Goal: Information Seeking & Learning: Learn about a topic

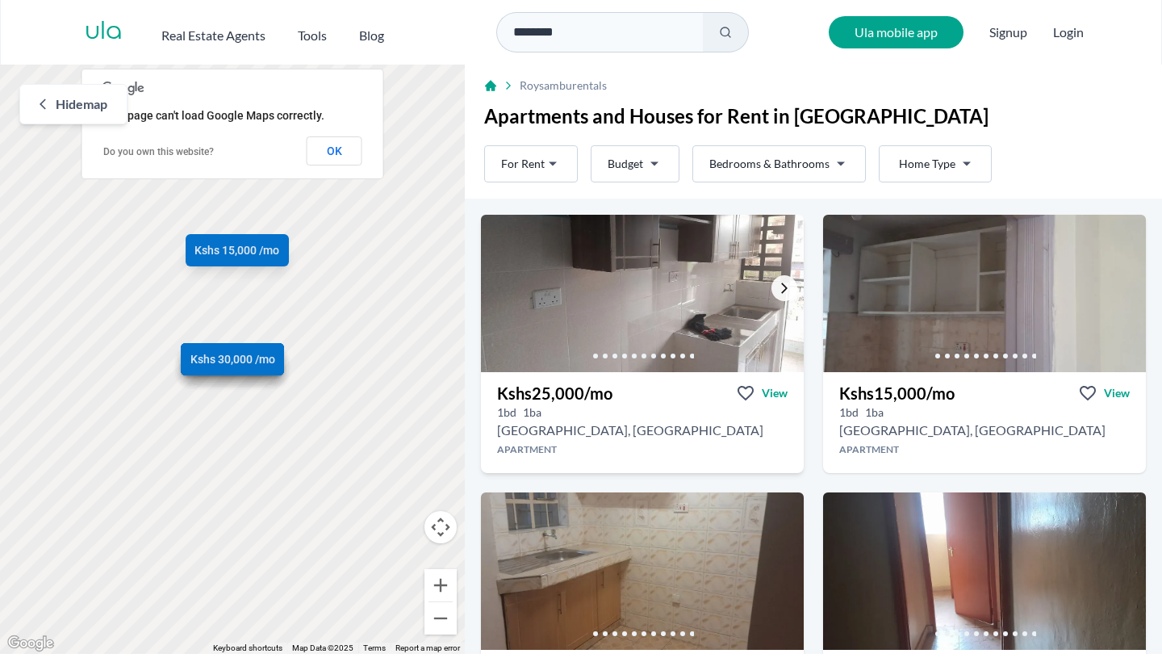
click at [790, 290] on icon "Go to the next property image" at bounding box center [784, 288] width 13 height 13
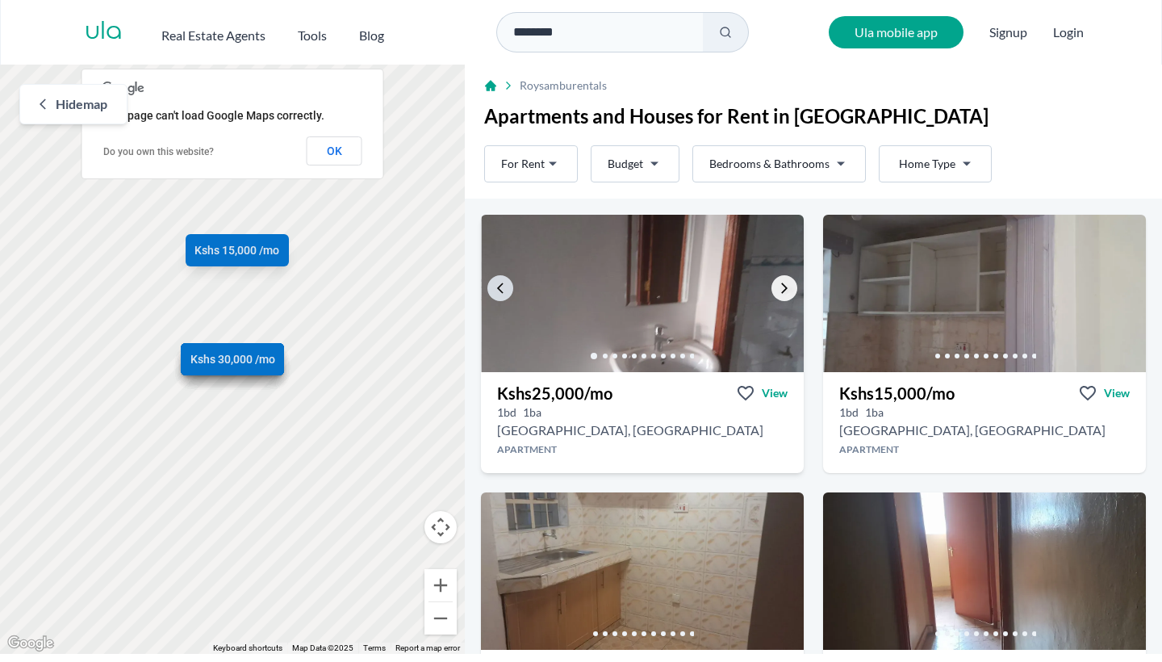
click at [790, 290] on icon "Go to the next property image" at bounding box center [784, 288] width 13 height 13
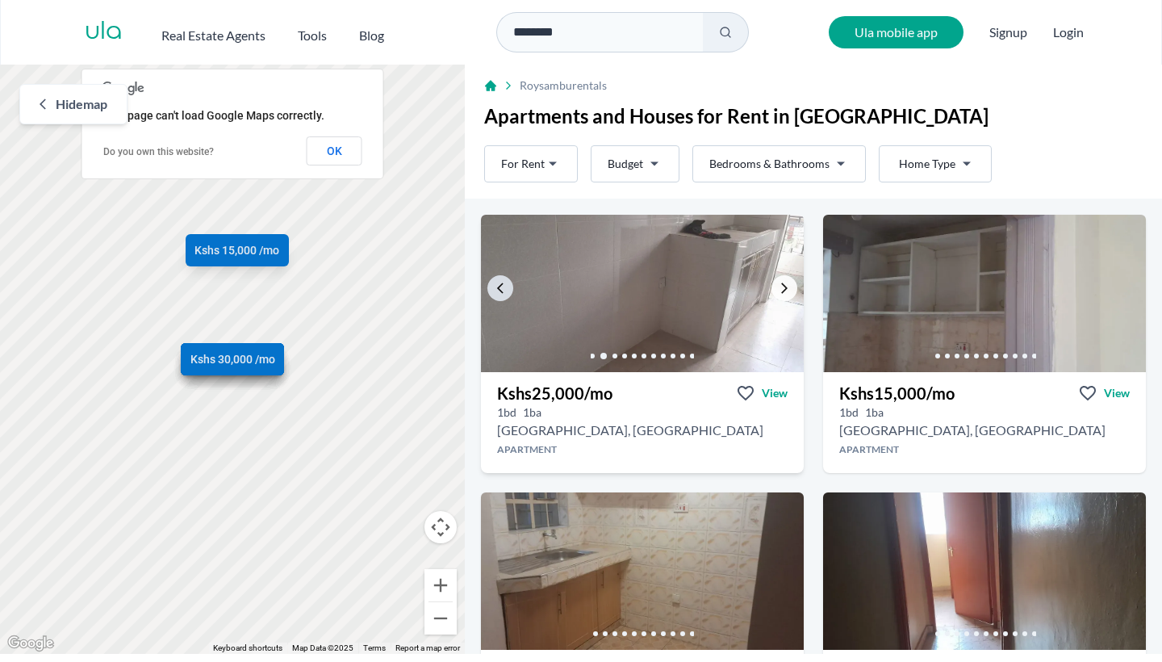
click at [790, 290] on icon "Go to the next property image" at bounding box center [784, 288] width 13 height 13
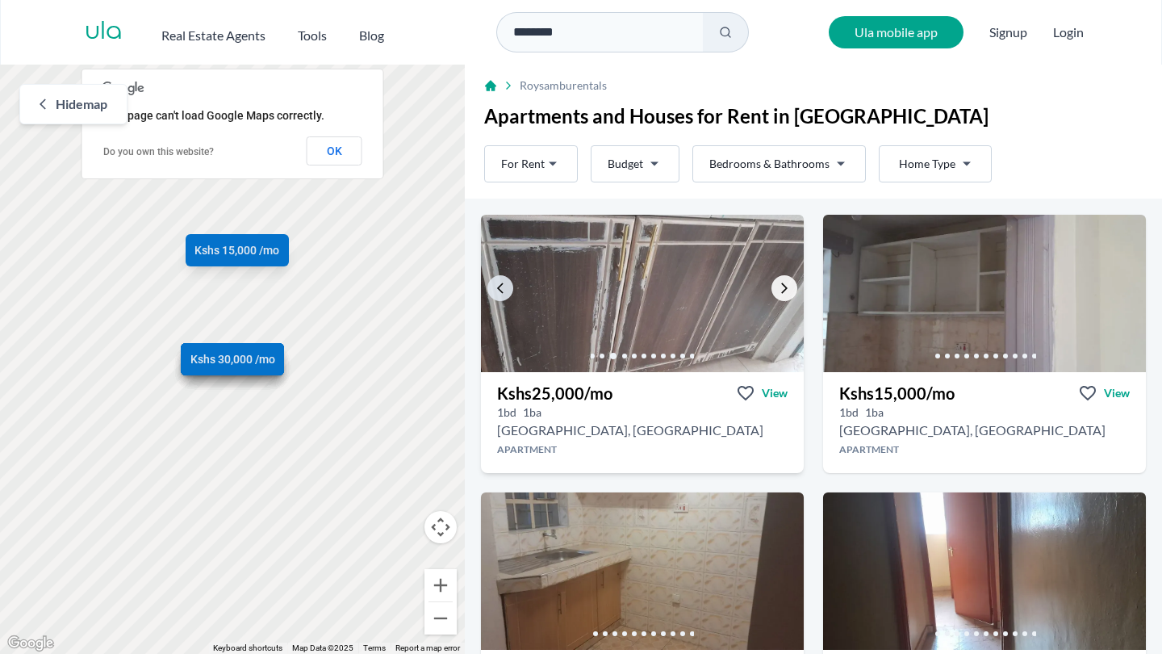
click at [790, 290] on icon "Go to the next property image" at bounding box center [784, 288] width 13 height 13
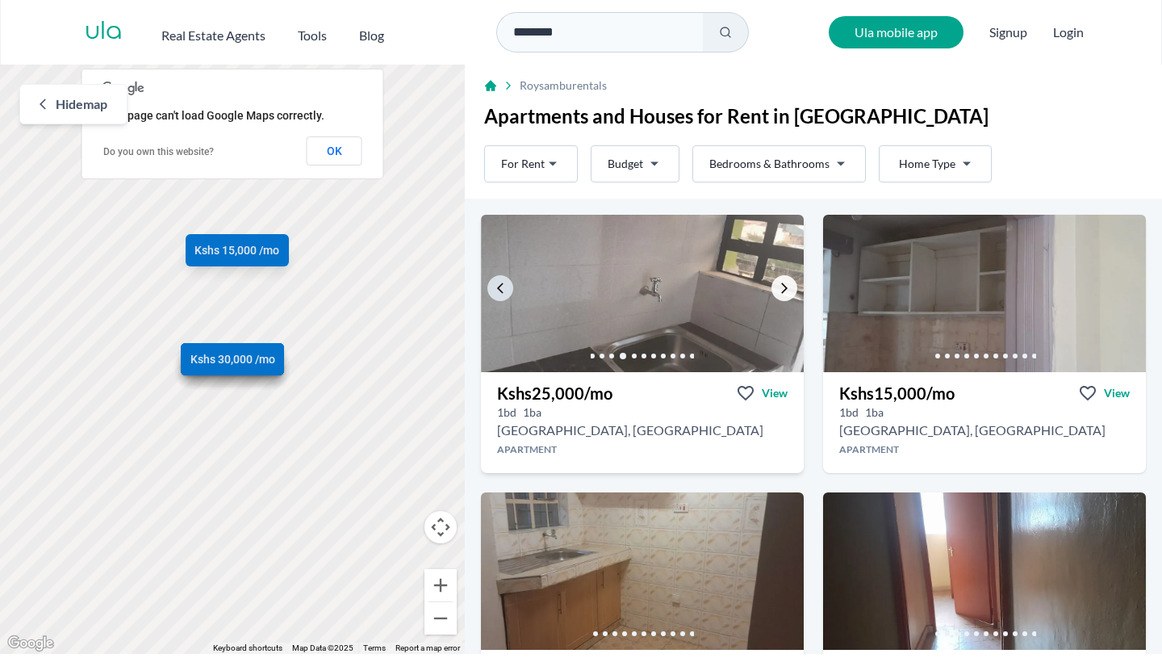
click at [790, 290] on icon "Go to the next property image" at bounding box center [784, 288] width 13 height 13
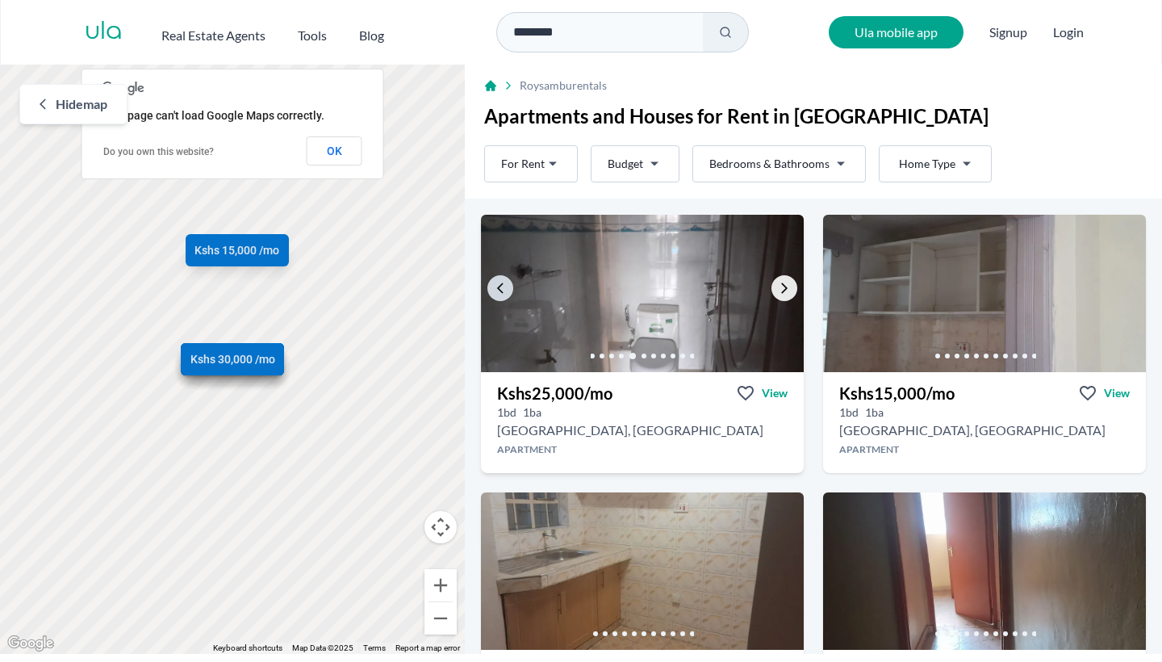
click at [790, 290] on icon "Go to the next property image" at bounding box center [784, 288] width 13 height 13
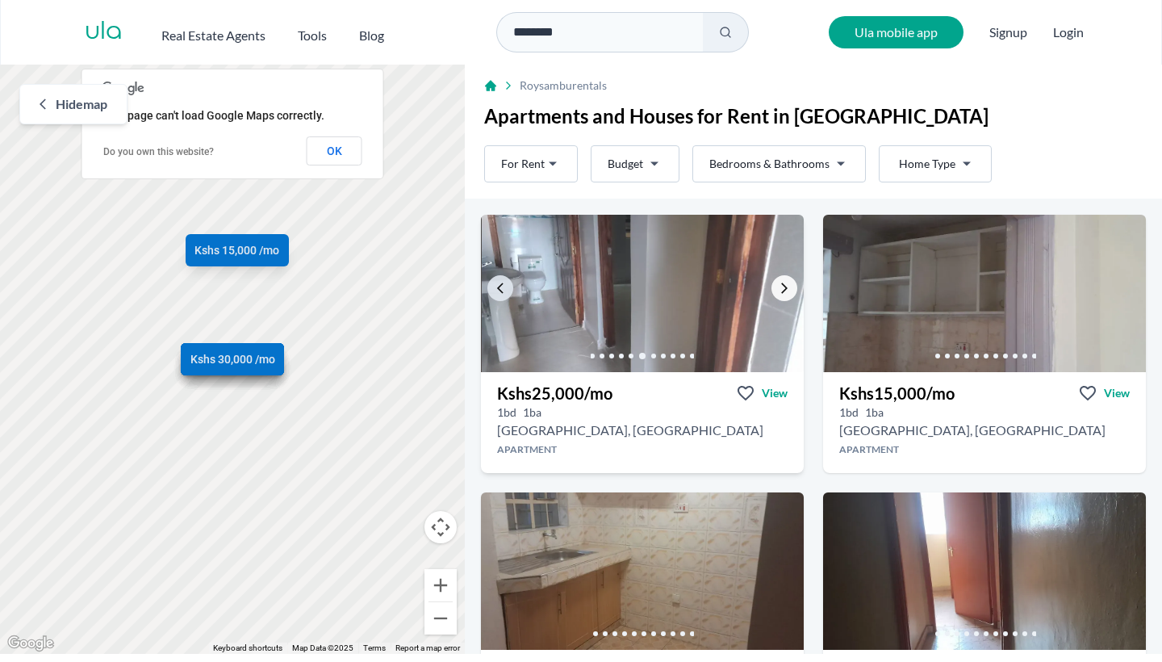
click at [790, 290] on icon "Go to the next property image" at bounding box center [784, 288] width 13 height 13
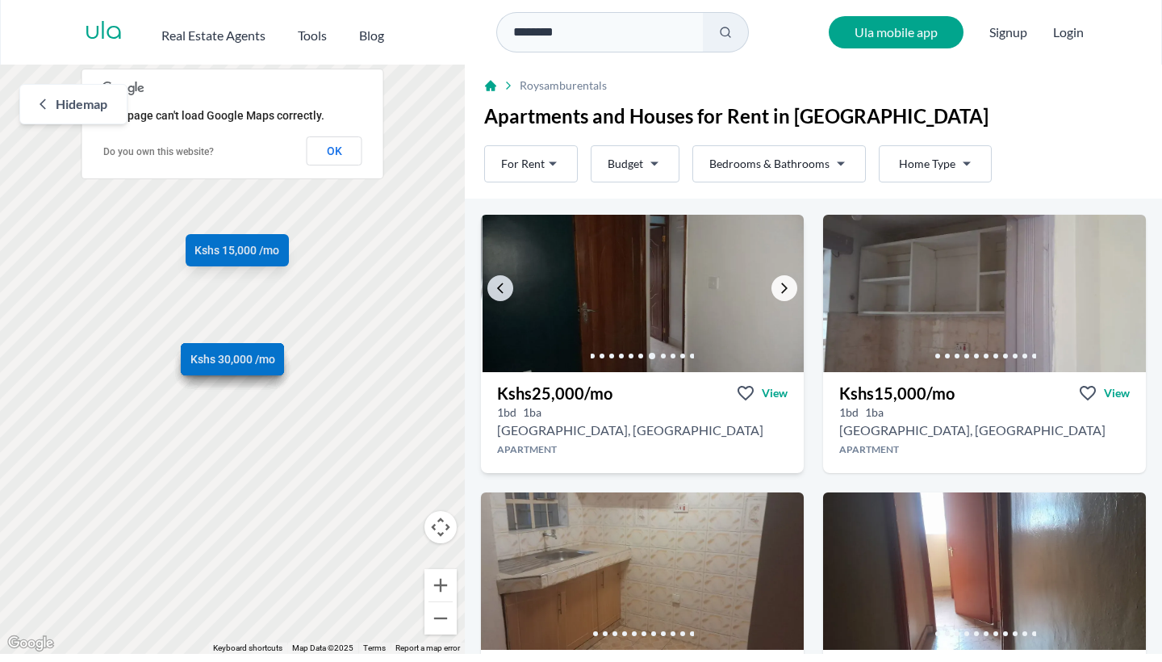
click at [790, 290] on icon "Go to the next property image" at bounding box center [784, 288] width 13 height 13
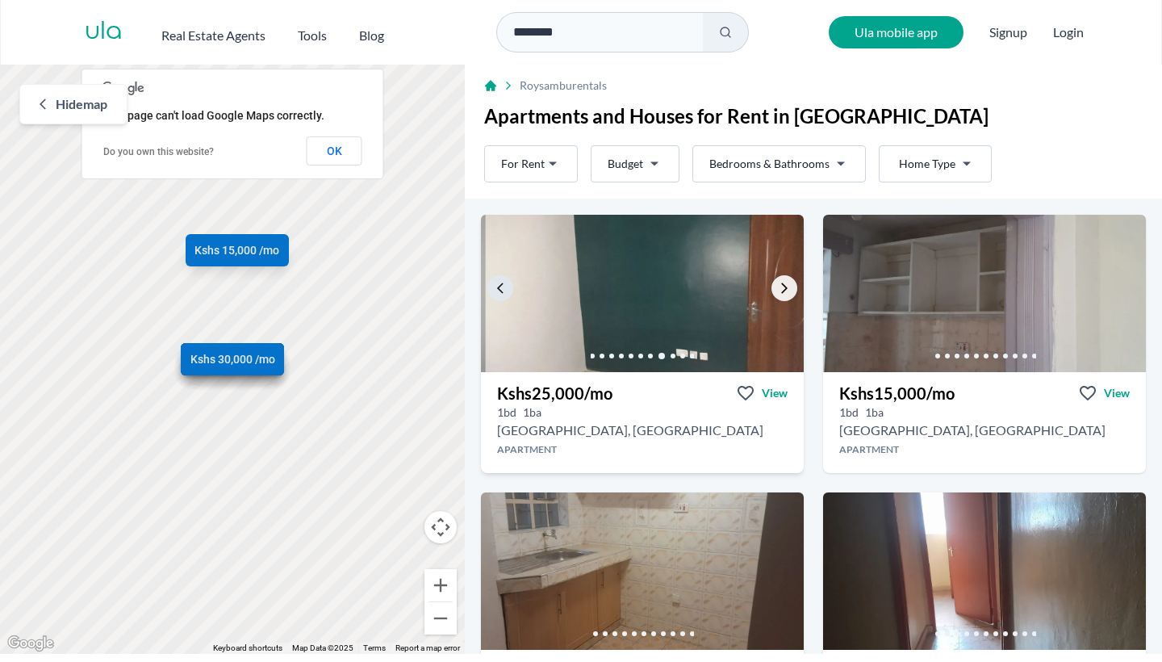
click at [790, 290] on icon "Go to the next property image" at bounding box center [784, 288] width 13 height 13
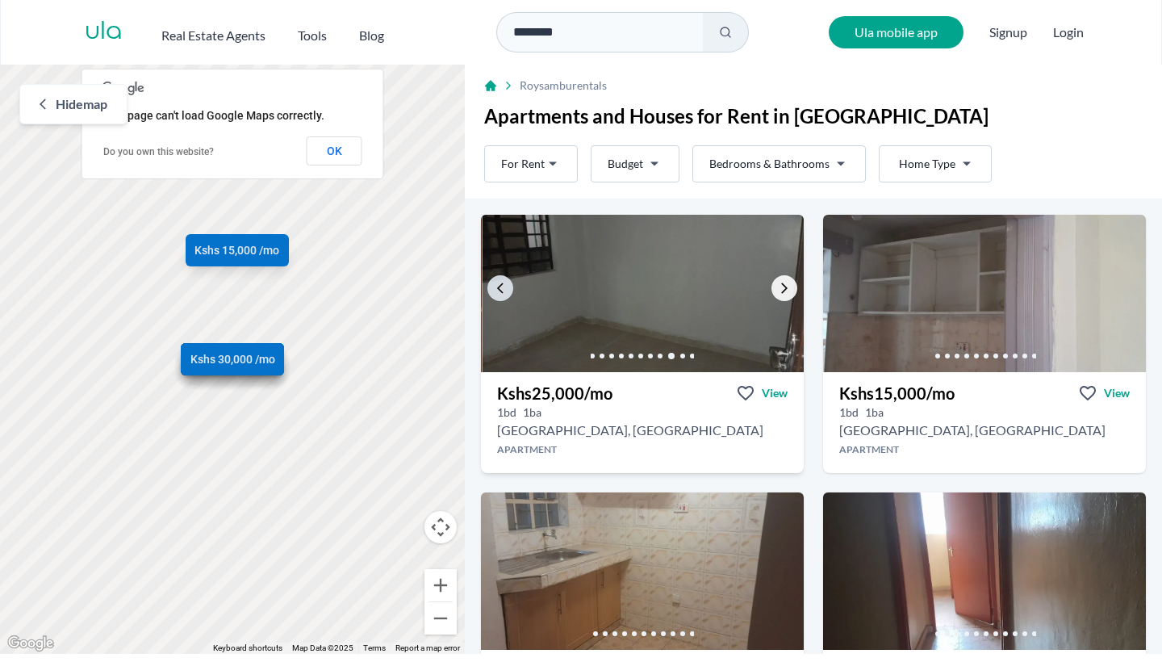
click at [790, 290] on icon "Go to the next property image" at bounding box center [784, 288] width 13 height 13
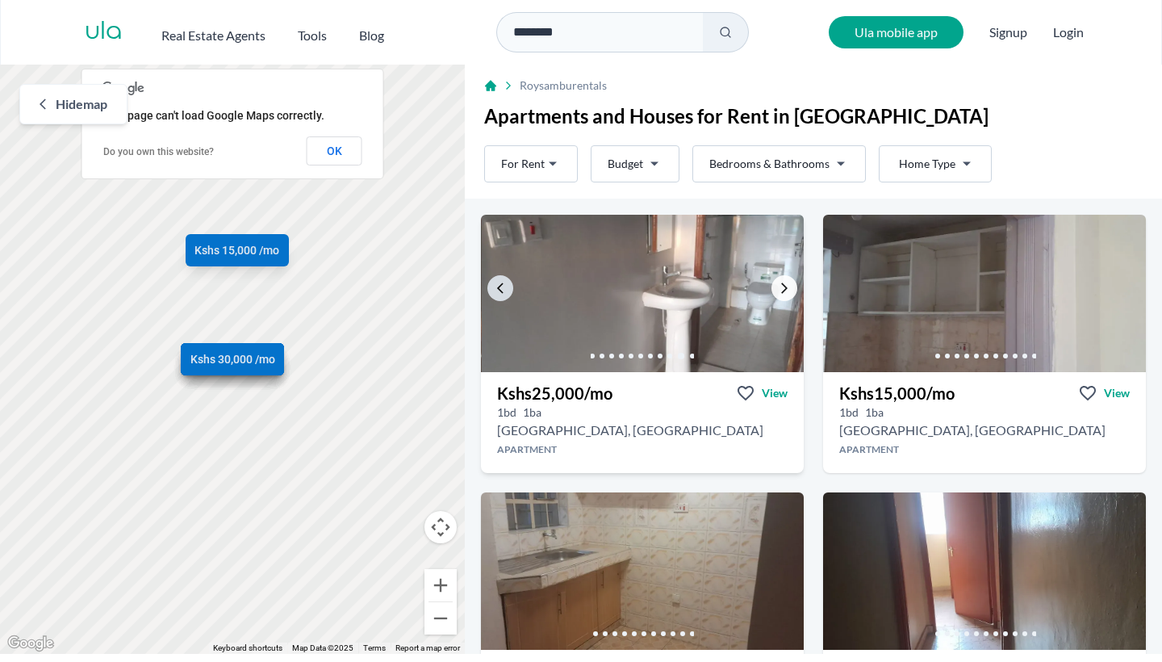
click at [790, 290] on icon "Go to the next property image" at bounding box center [784, 288] width 13 height 13
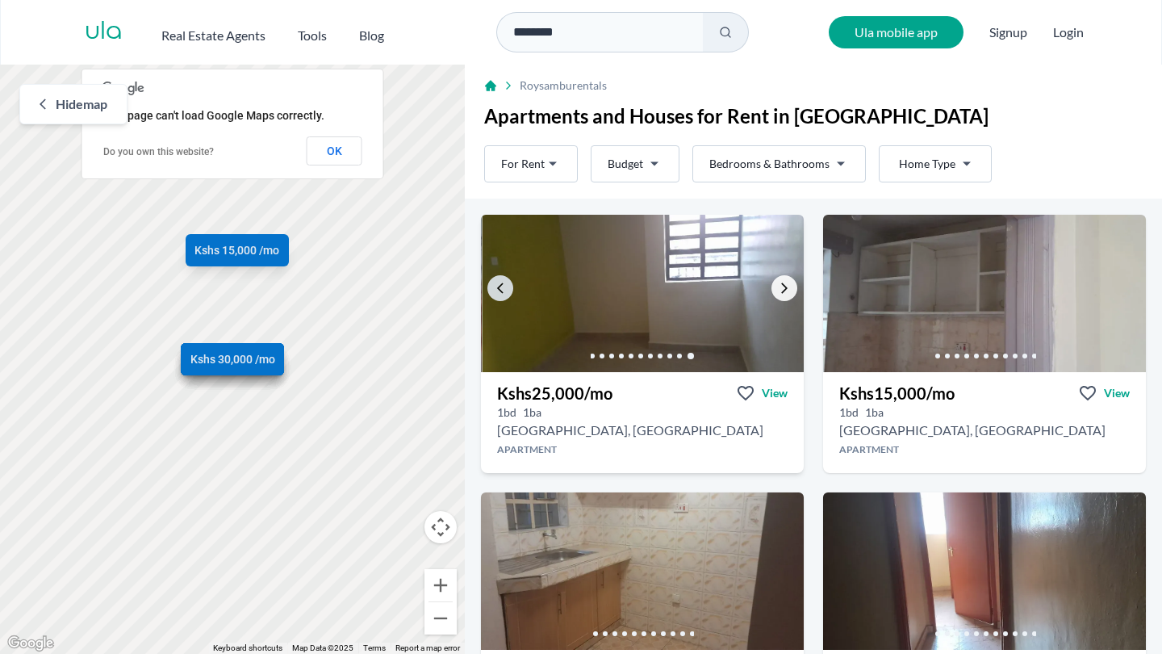
click at [790, 290] on icon "Go to the next property image" at bounding box center [784, 288] width 13 height 13
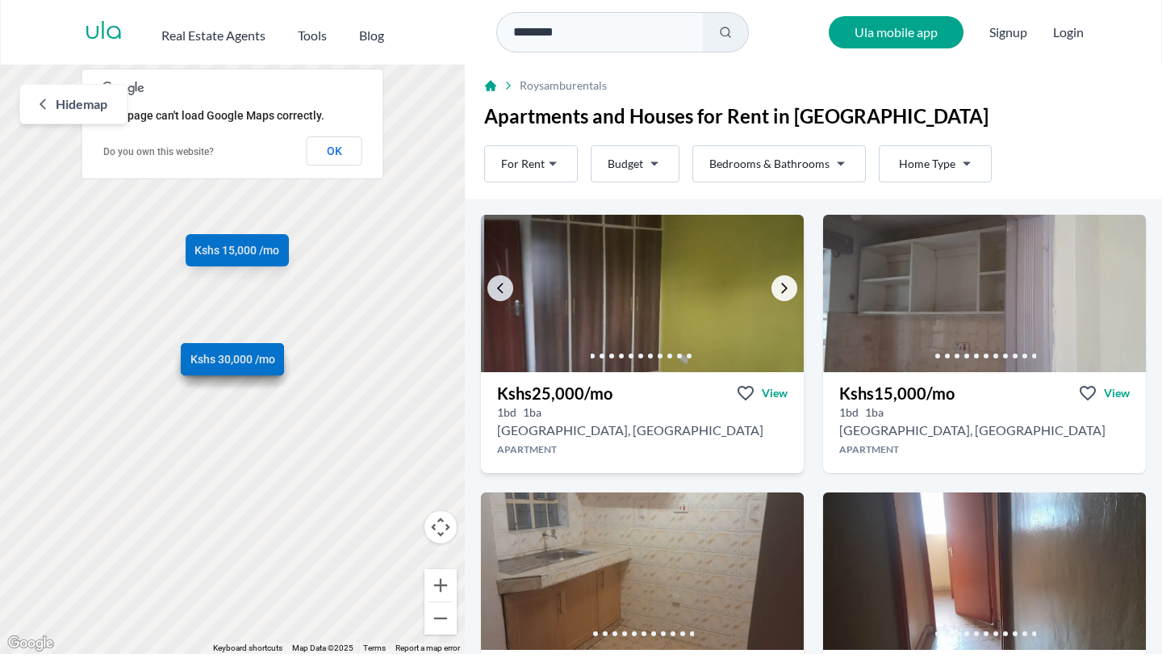
click at [790, 290] on icon "Go to the next property image" at bounding box center [784, 288] width 13 height 13
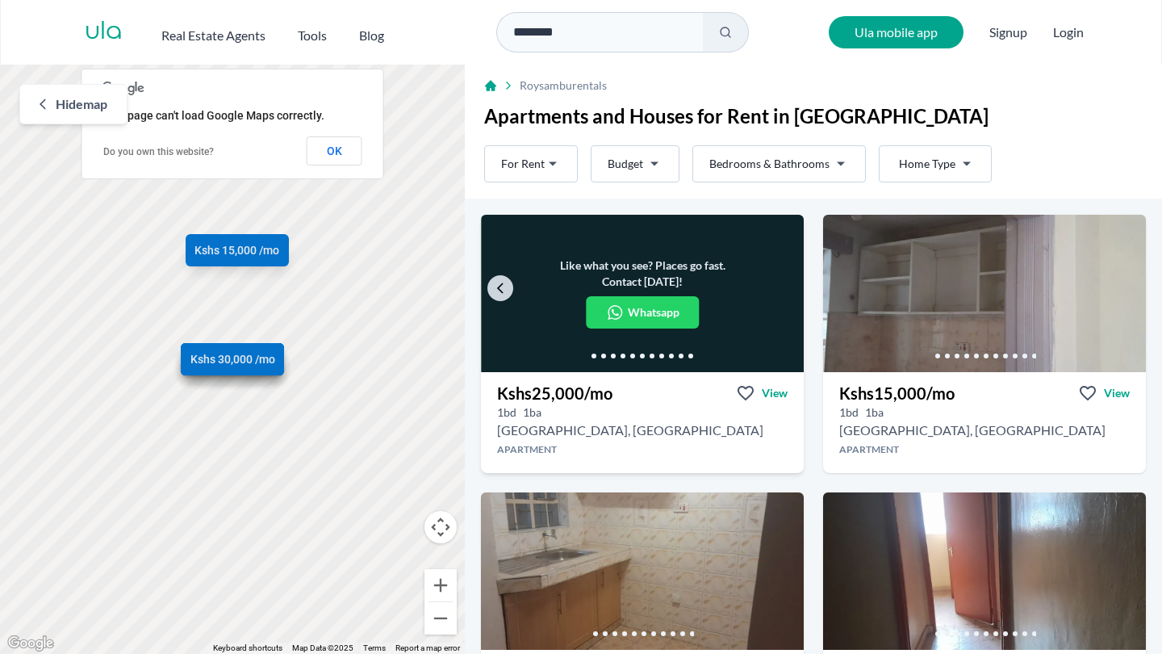
click at [790, 290] on div "Like what you see? Places go fast. Contact [DATE]! Whatsapp" at bounding box center [642, 293] width 323 height 157
click at [1122, 286] on icon "Go to the next property image" at bounding box center [1126, 288] width 13 height 13
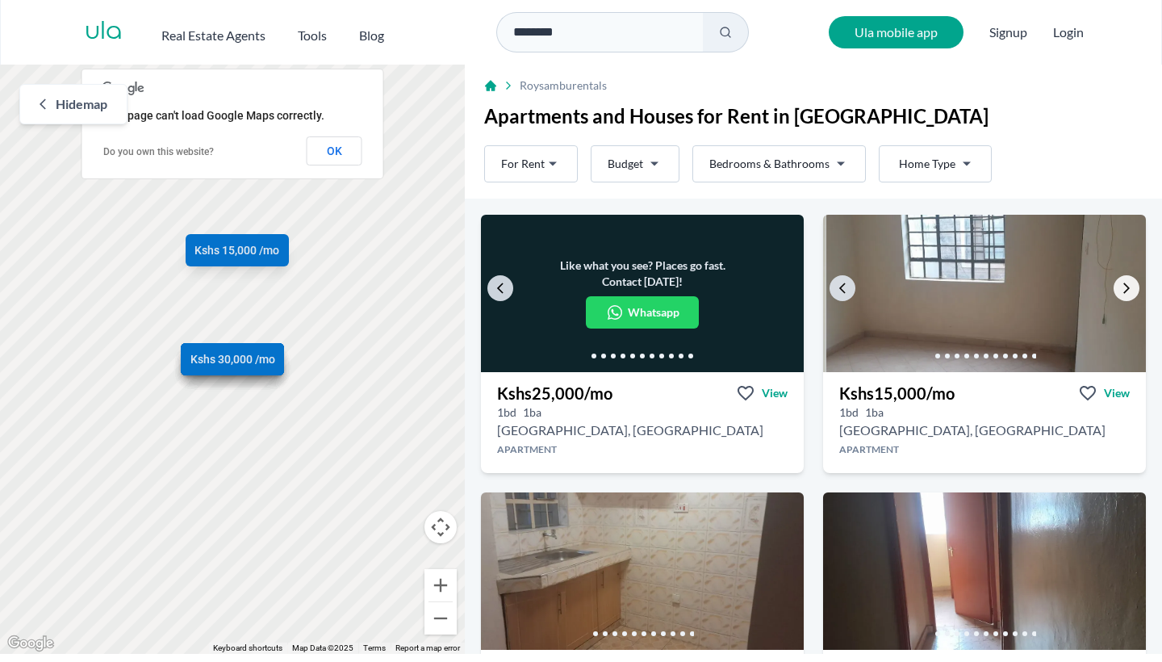
click at [1122, 286] on icon "Go to the next property image" at bounding box center [1126, 288] width 13 height 13
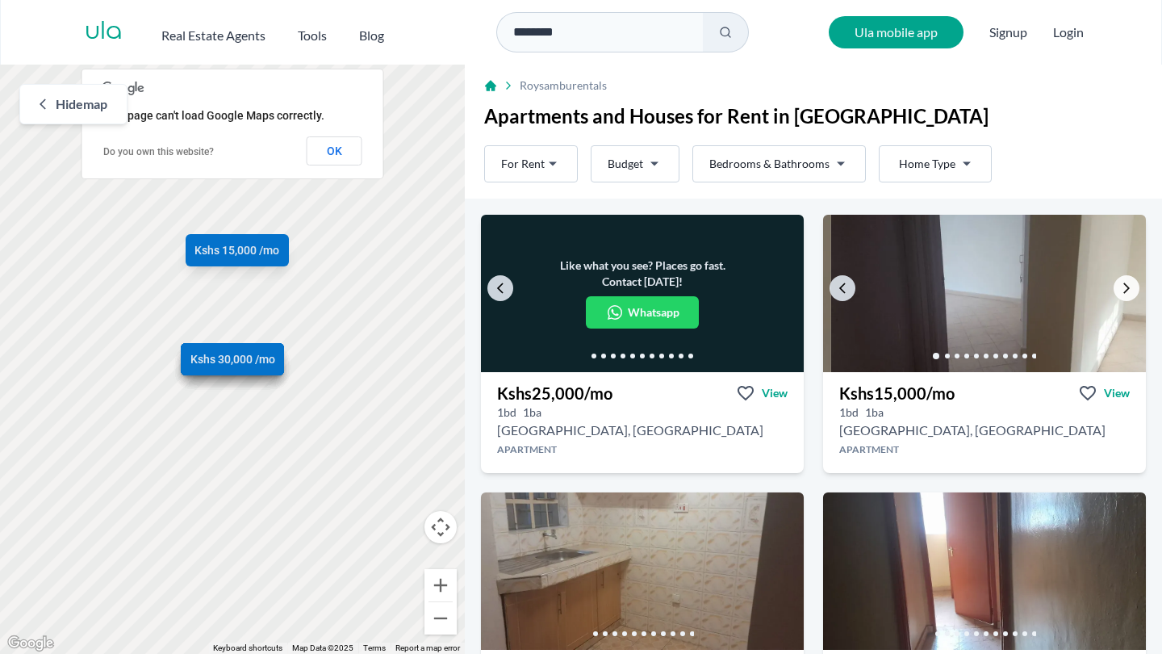
click at [1122, 286] on icon "Go to the next property image" at bounding box center [1126, 288] width 13 height 13
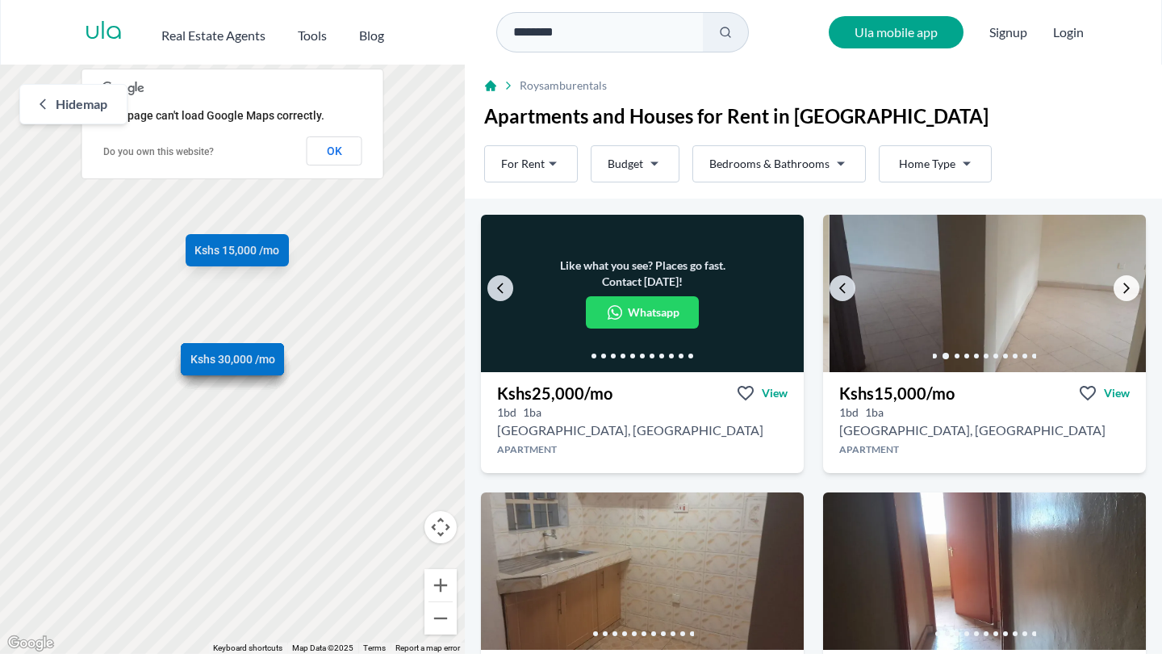
click at [1122, 286] on icon "Go to the next property image" at bounding box center [1126, 288] width 13 height 13
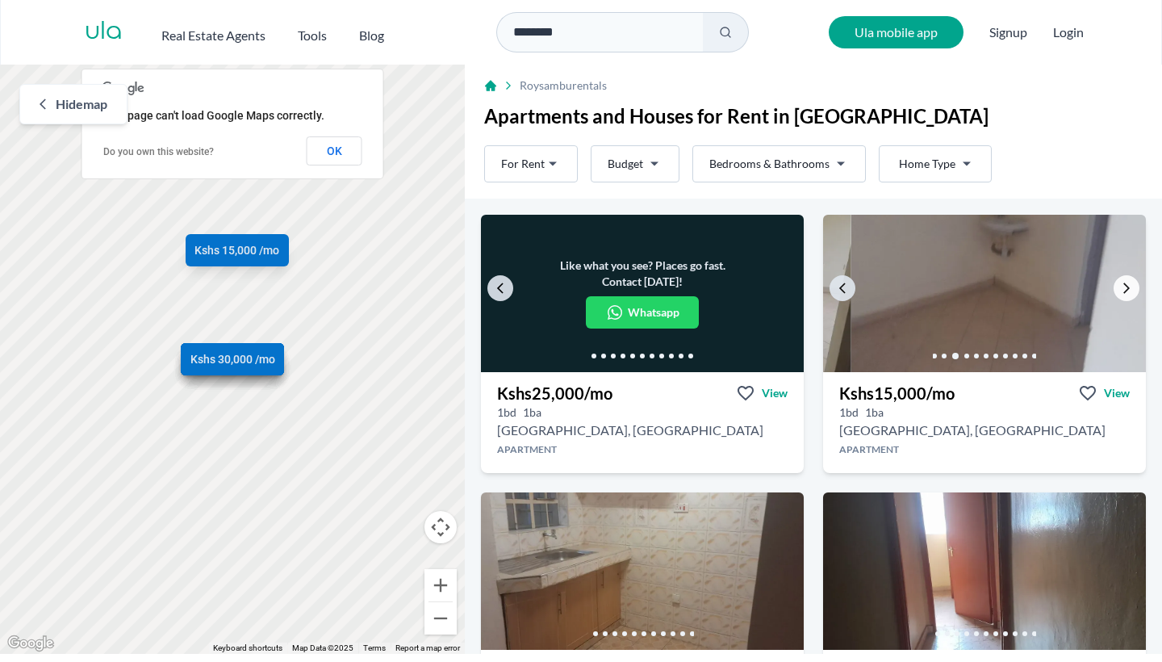
click at [1122, 286] on icon "Go to the next property image" at bounding box center [1126, 288] width 13 height 13
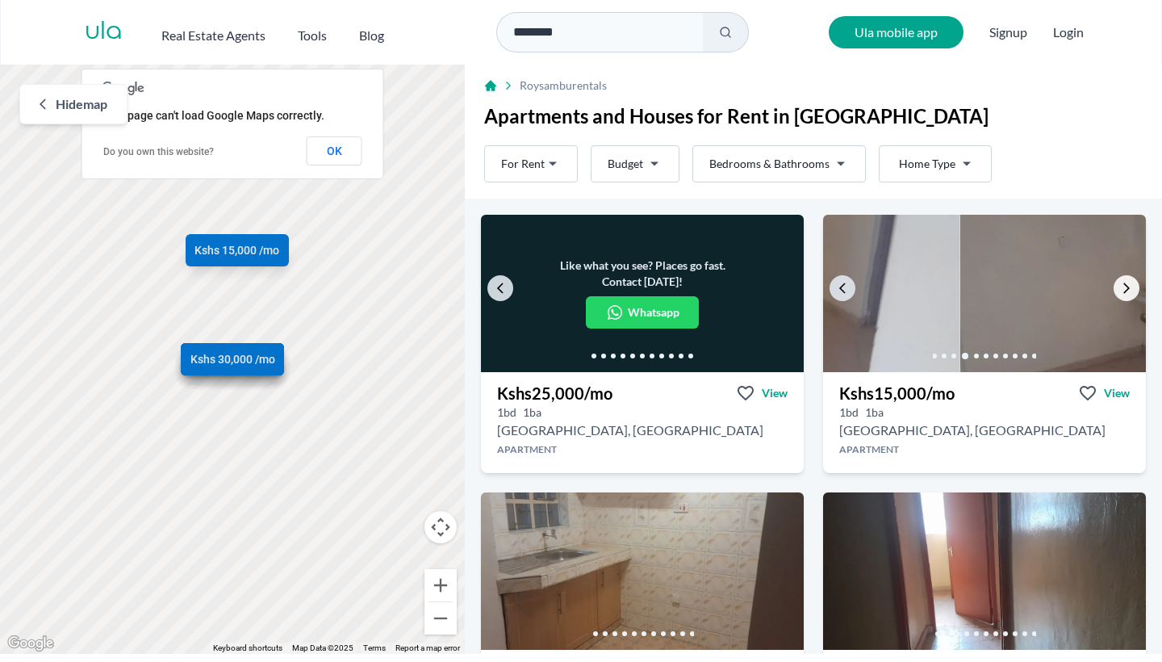
click at [1122, 286] on icon "Go to the next property image" at bounding box center [1126, 288] width 13 height 13
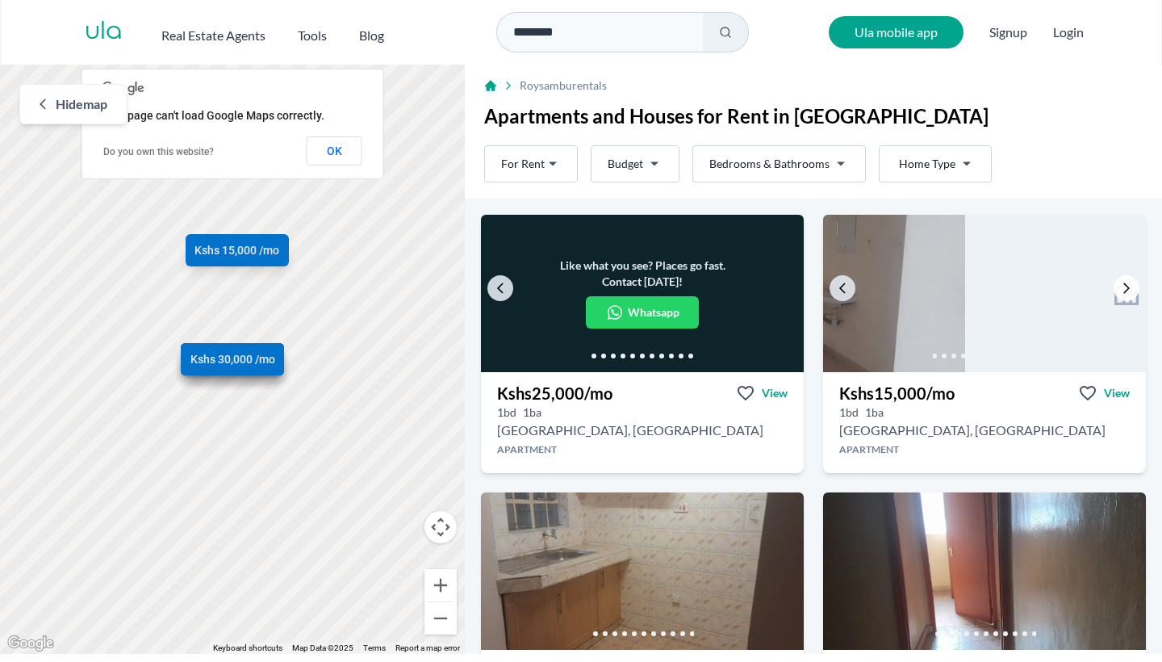
click at [1122, 286] on icon "Go to the next property image" at bounding box center [1126, 288] width 13 height 13
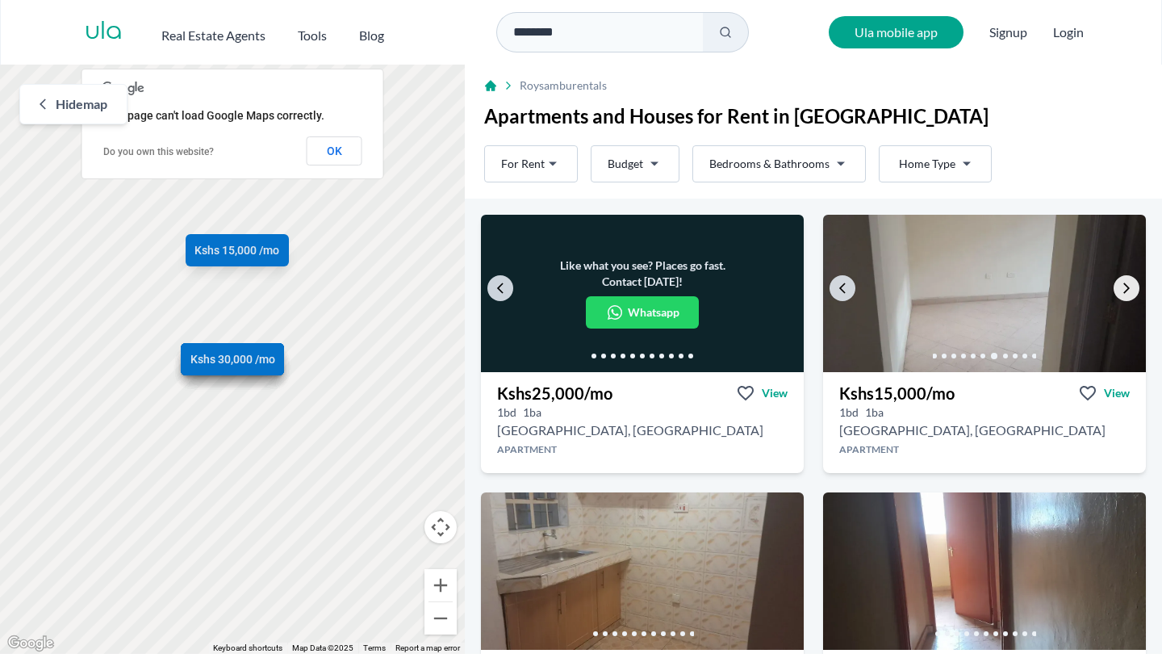
click at [1122, 286] on icon "Go to the next property image" at bounding box center [1126, 288] width 13 height 13
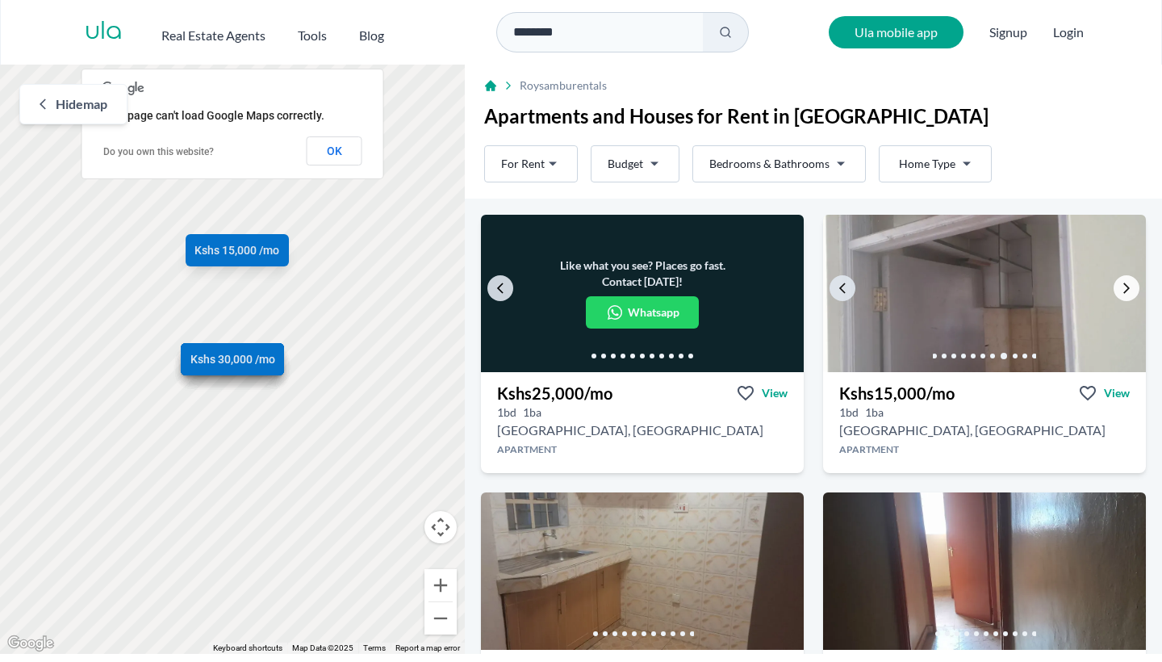
click at [1122, 286] on icon "Go to the next property image" at bounding box center [1126, 288] width 13 height 13
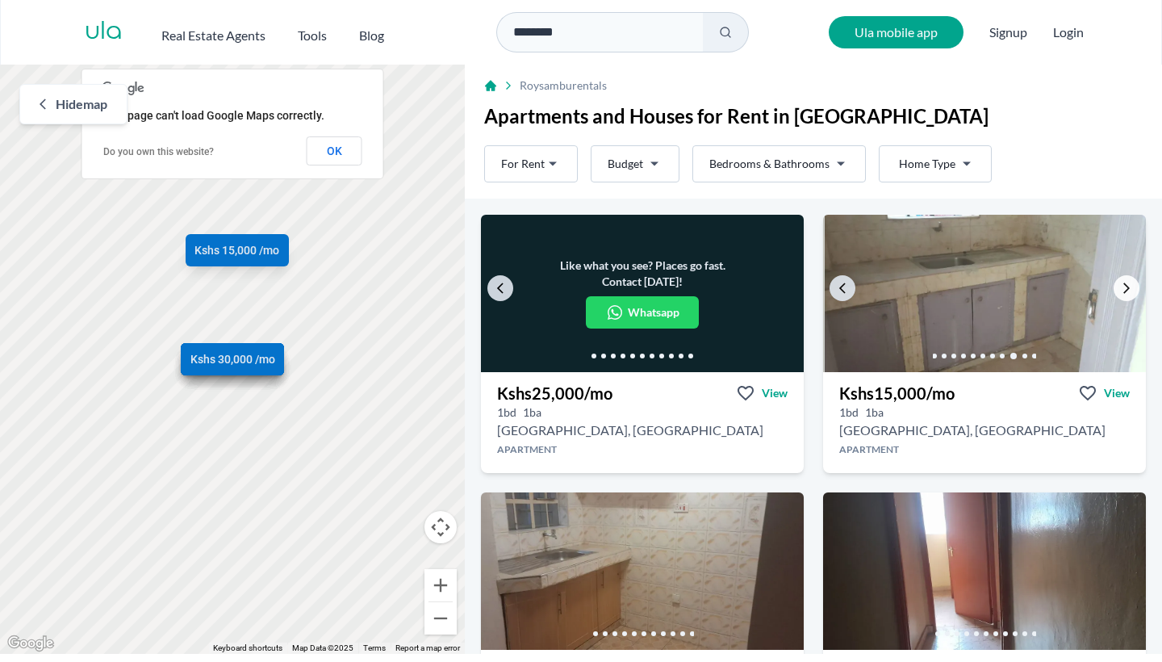
click at [1123, 289] on icon "Go to the next property image" at bounding box center [1126, 288] width 13 height 13
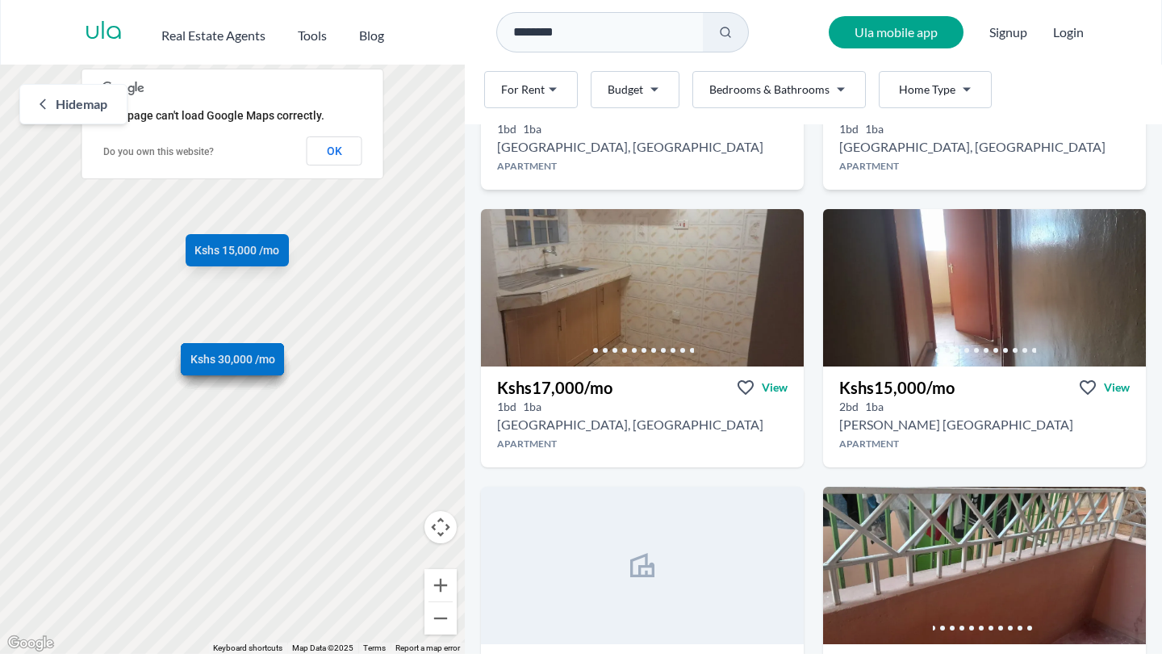
scroll to position [354, 0]
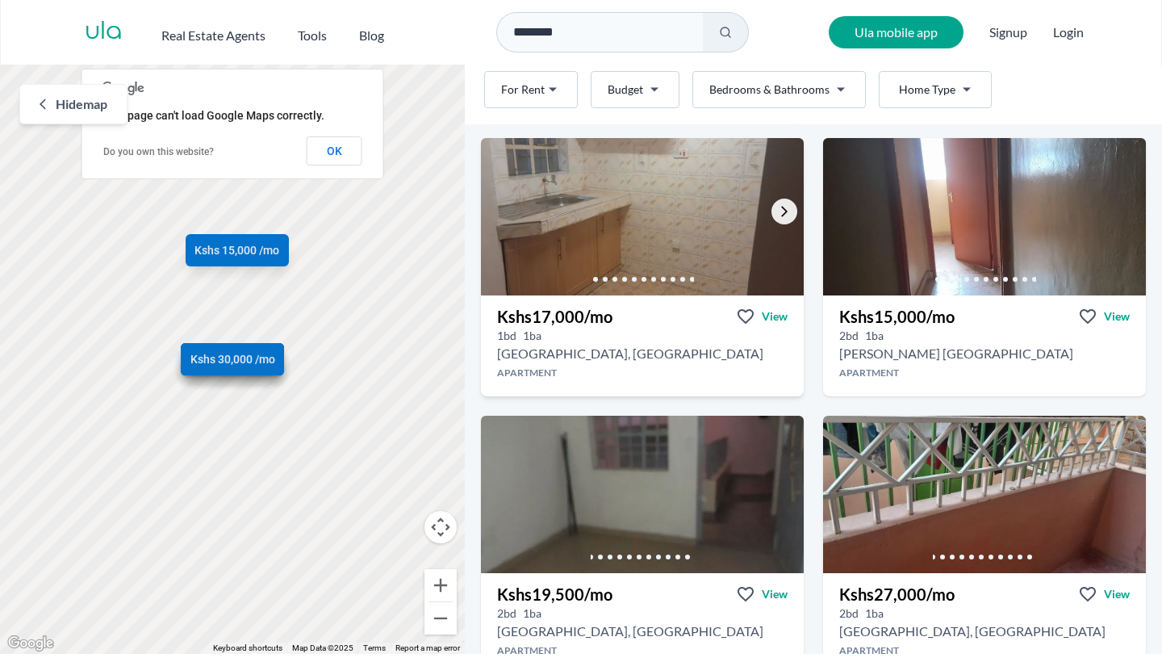
click at [781, 215] on icon "Go to the next property image" at bounding box center [784, 211] width 13 height 13
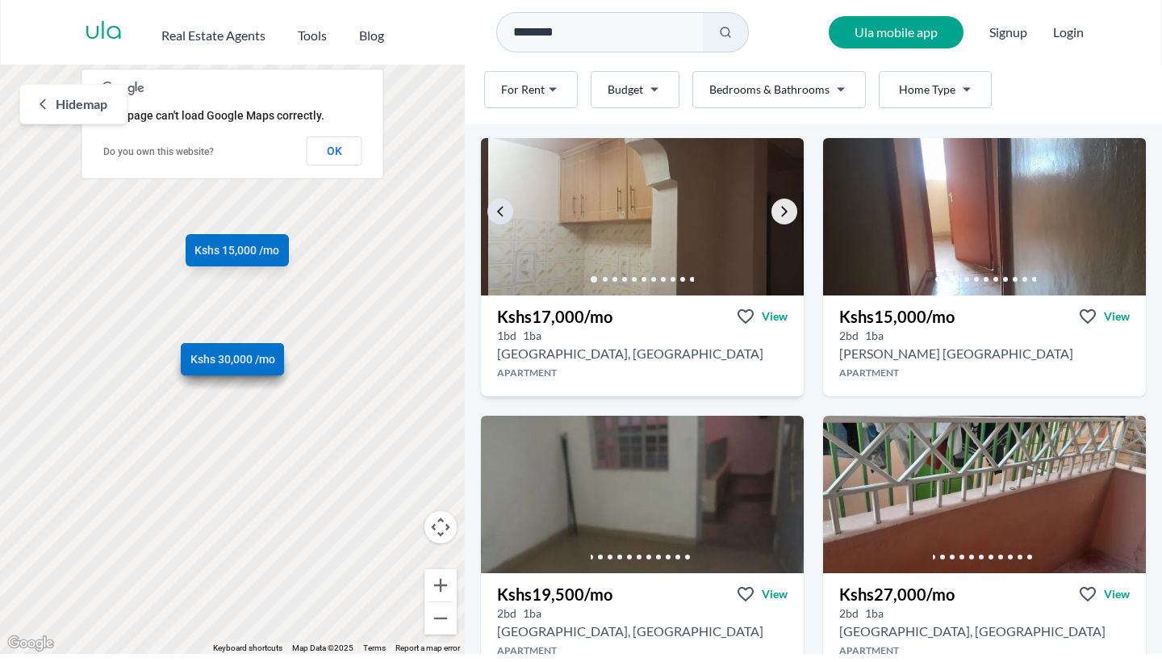
click at [781, 215] on icon "Go to the next property image" at bounding box center [784, 211] width 13 height 13
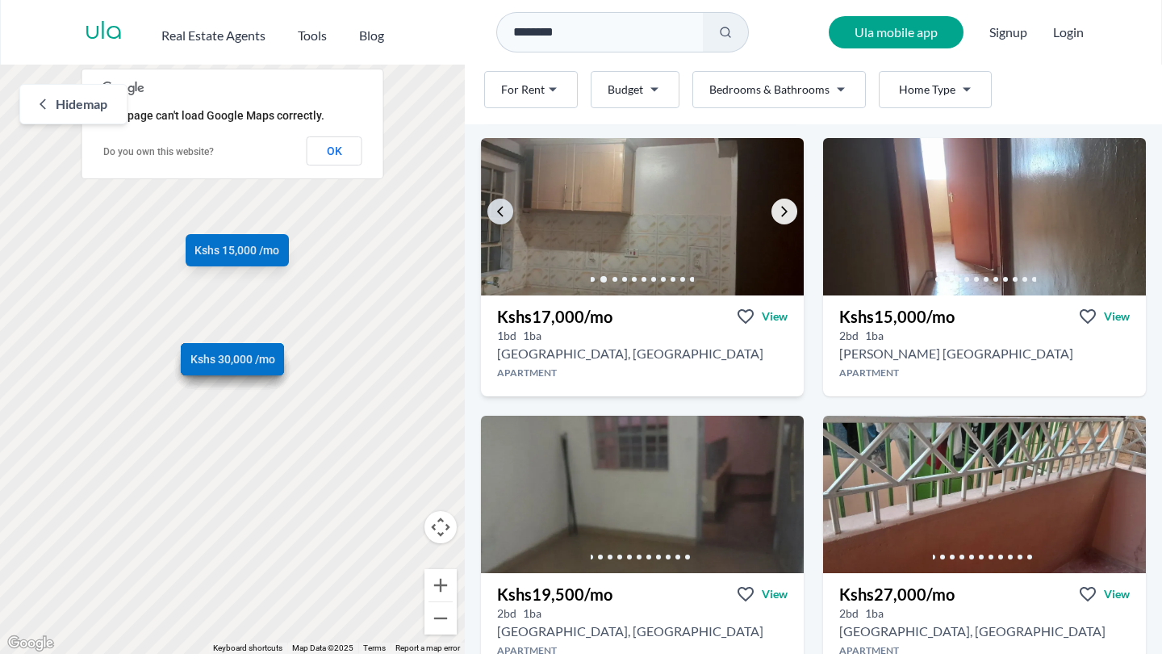
click at [781, 215] on icon "Go to the next property image" at bounding box center [784, 211] width 13 height 13
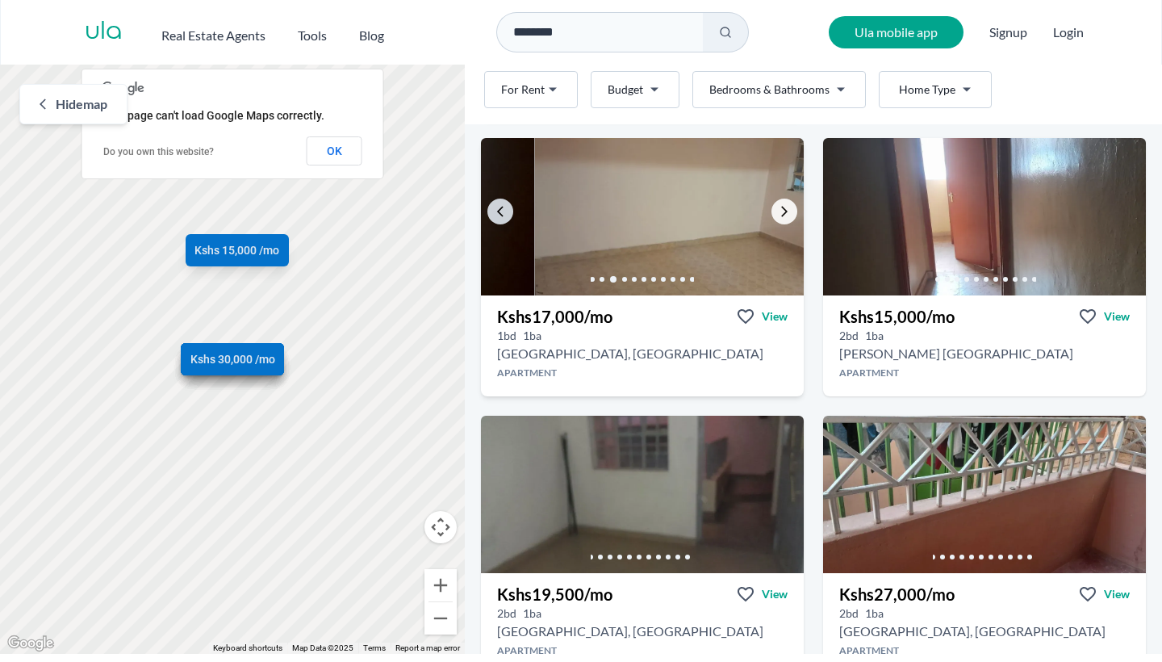
click at [781, 215] on icon "Go to the next property image" at bounding box center [784, 211] width 13 height 13
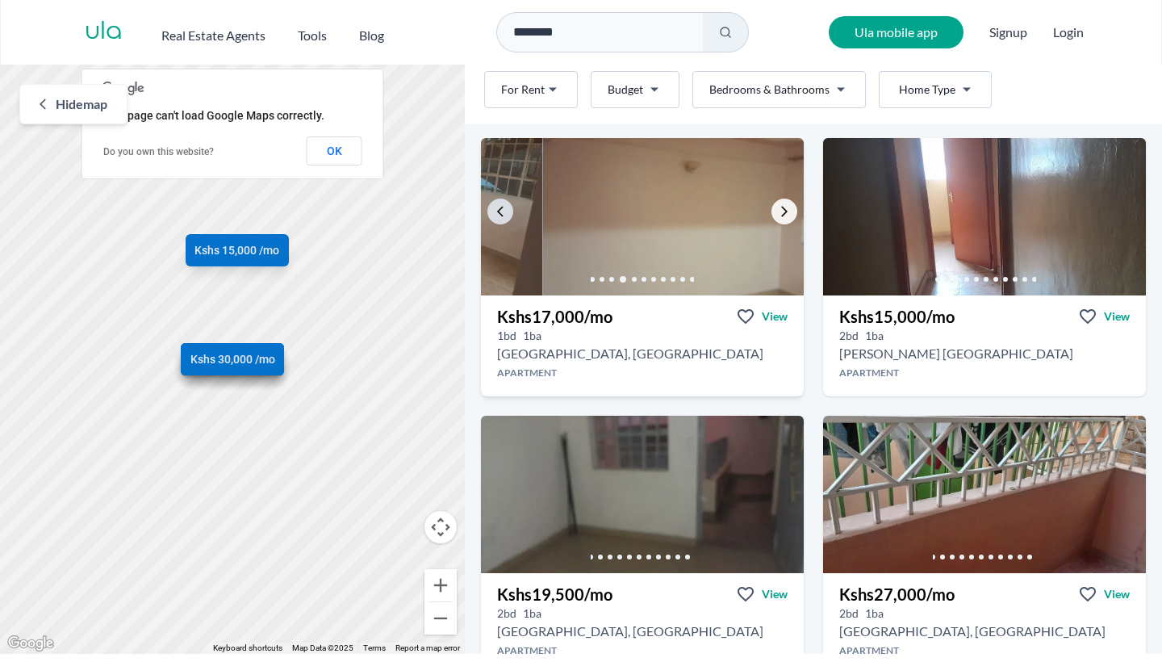
click at [781, 215] on icon "Go to the next property image" at bounding box center [784, 211] width 13 height 13
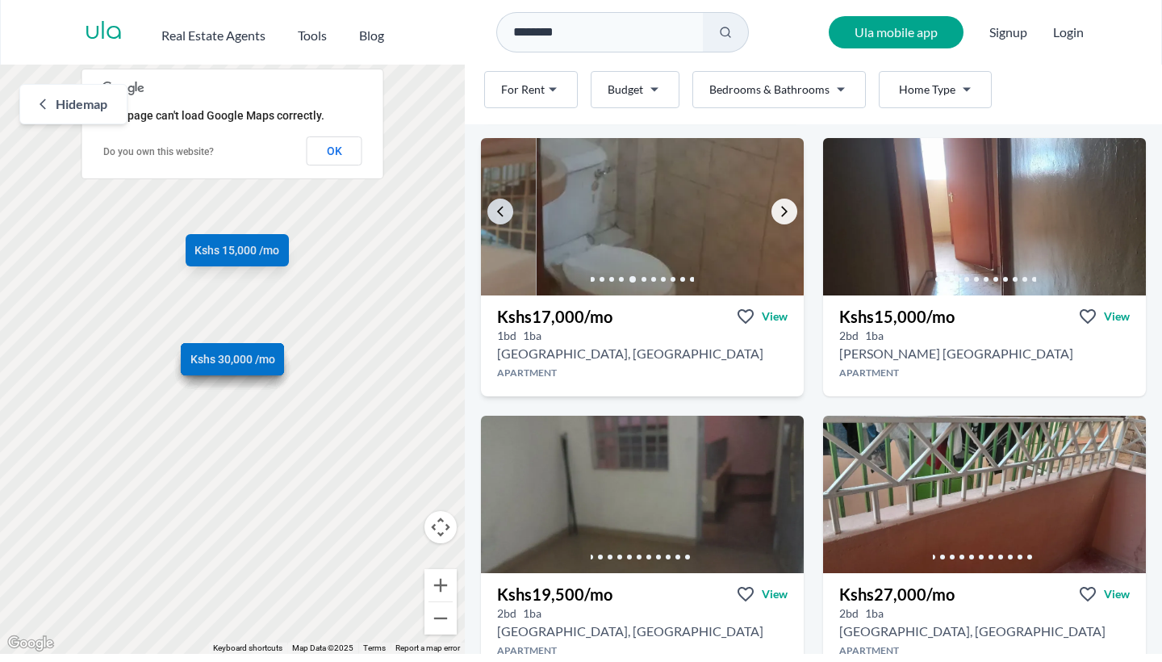
click at [781, 215] on icon "Go to the next property image" at bounding box center [784, 211] width 13 height 13
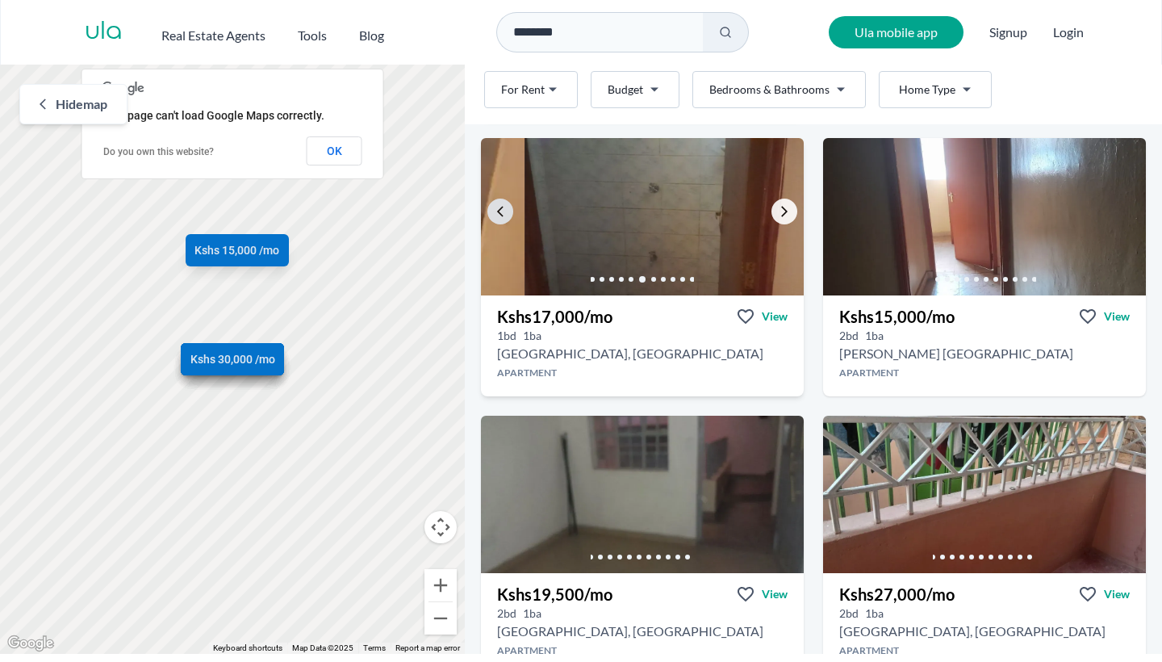
click at [781, 215] on icon "Go to the next property image" at bounding box center [784, 211] width 13 height 13
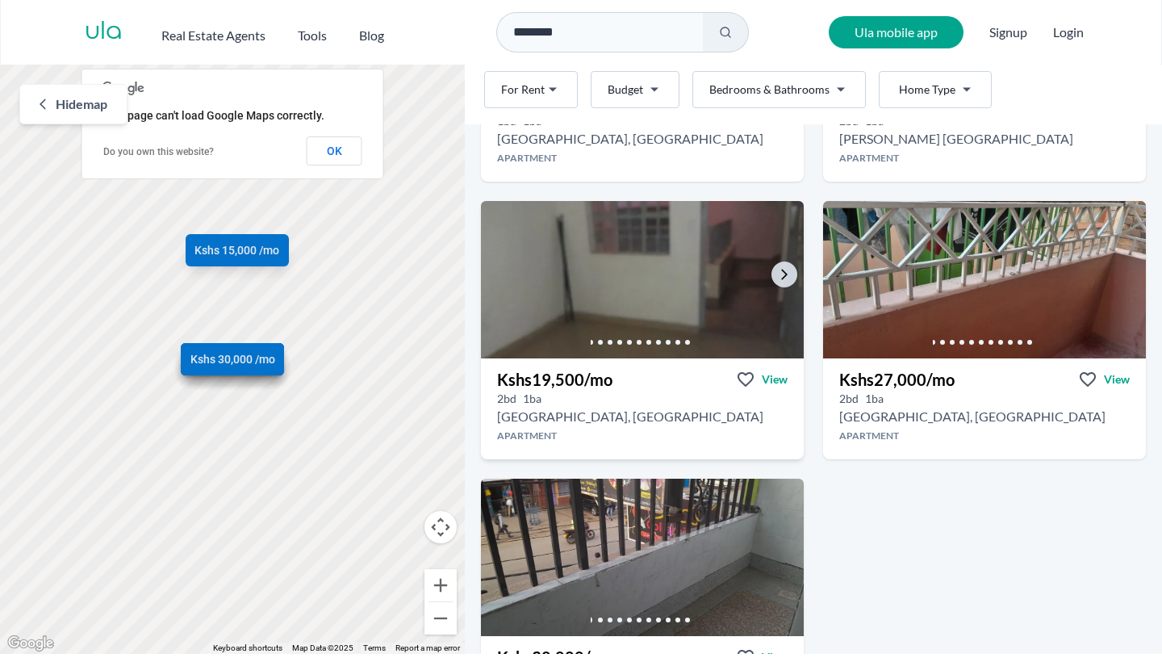
scroll to position [575, 0]
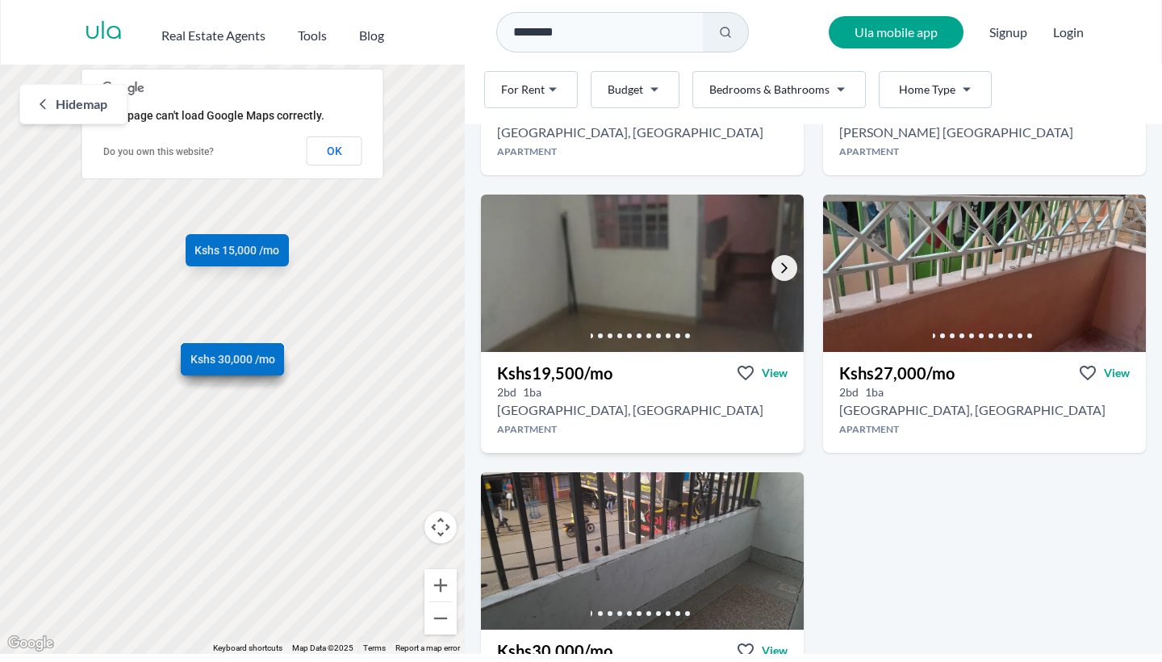
click at [792, 267] on link "Go to the next property image" at bounding box center [784, 268] width 26 height 26
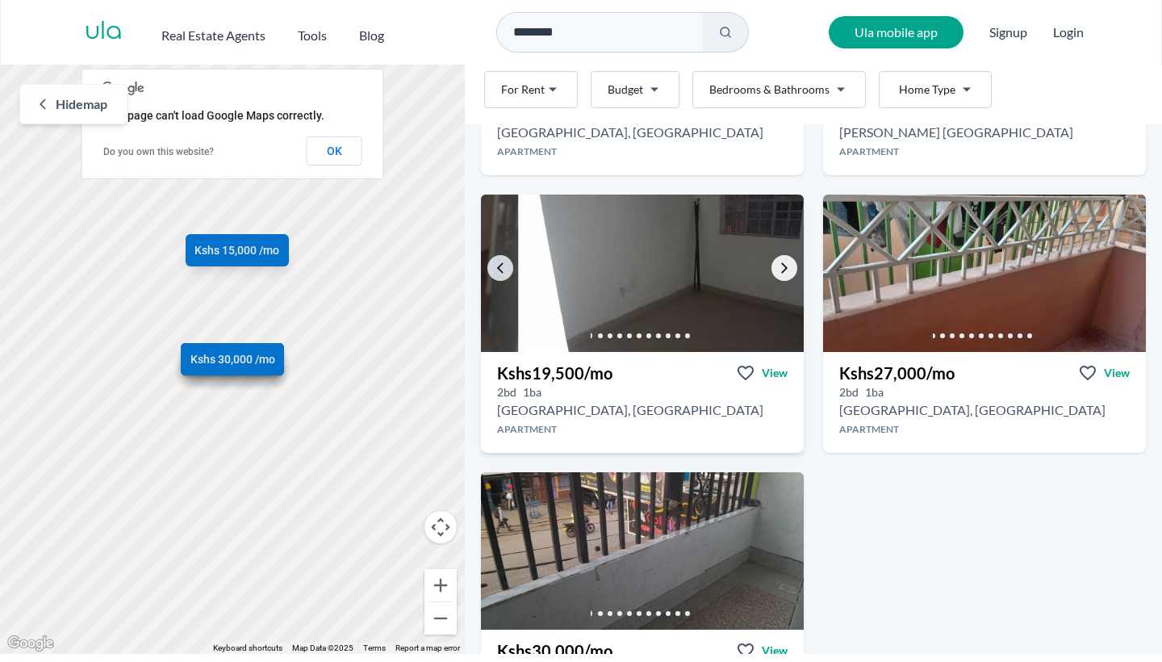
click at [792, 267] on link "Go to the next property image" at bounding box center [784, 268] width 26 height 26
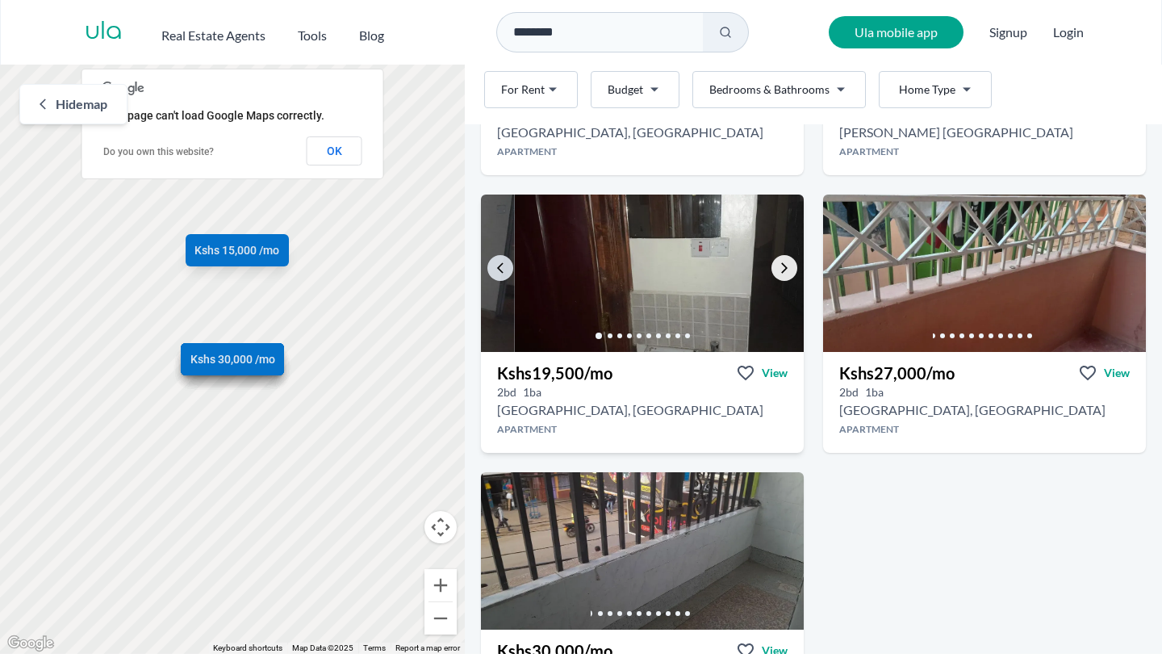
click at [792, 267] on link "Go to the next property image" at bounding box center [784, 268] width 26 height 26
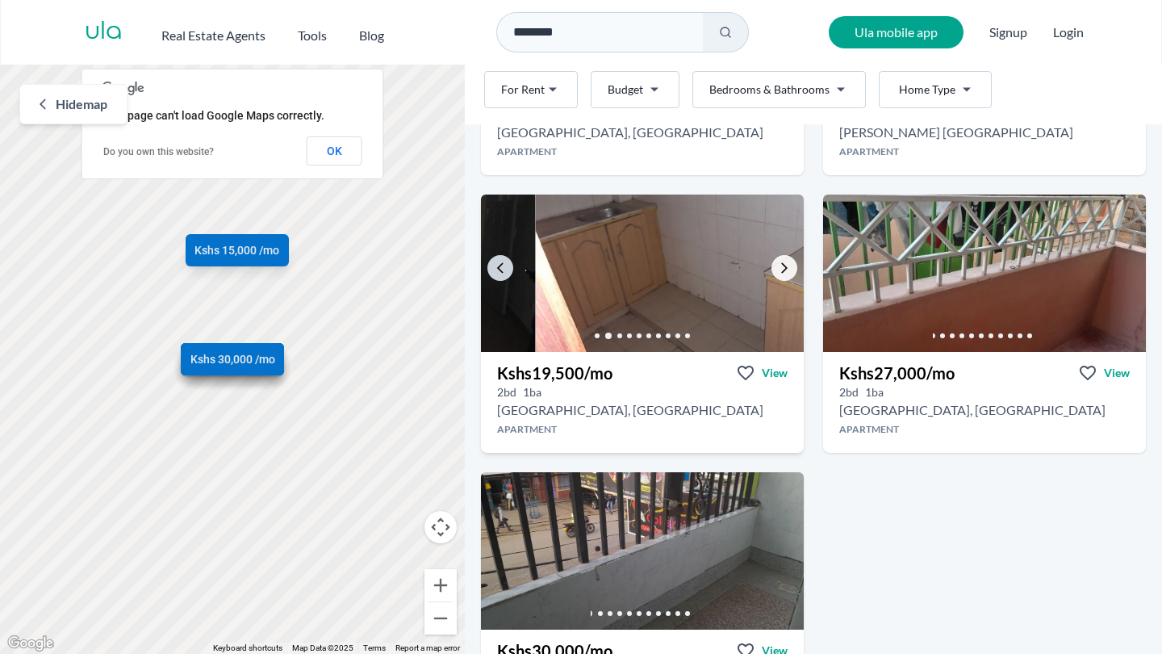
click at [792, 267] on link "Go to the next property image" at bounding box center [784, 268] width 26 height 26
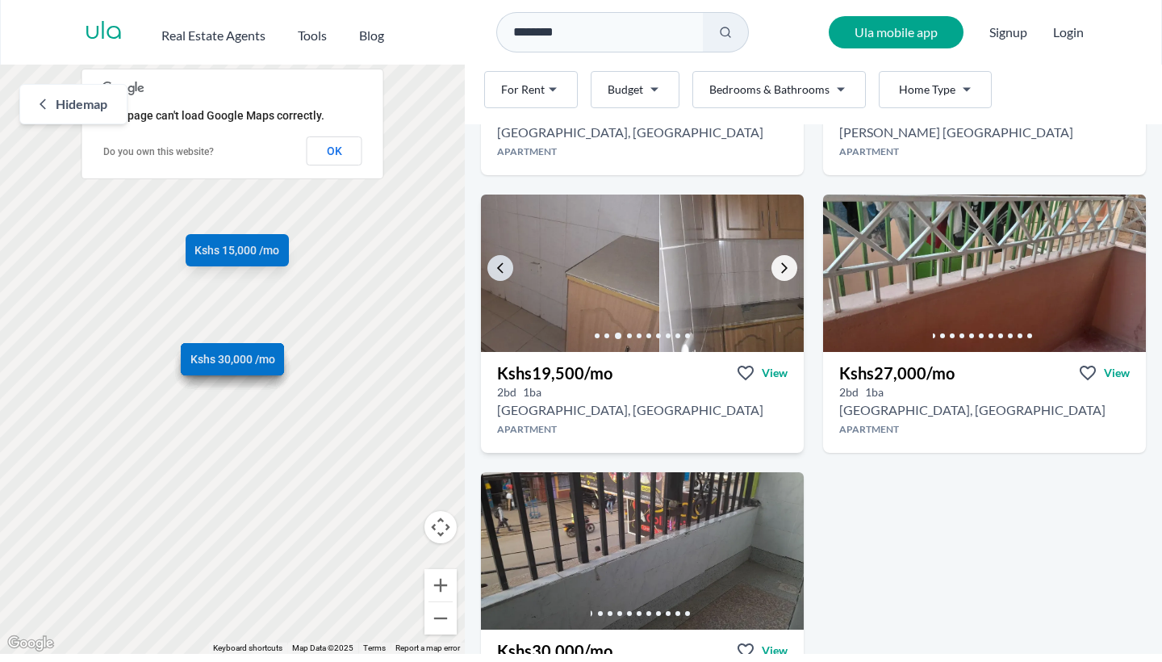
click at [792, 267] on link "Go to the next property image" at bounding box center [784, 268] width 26 height 26
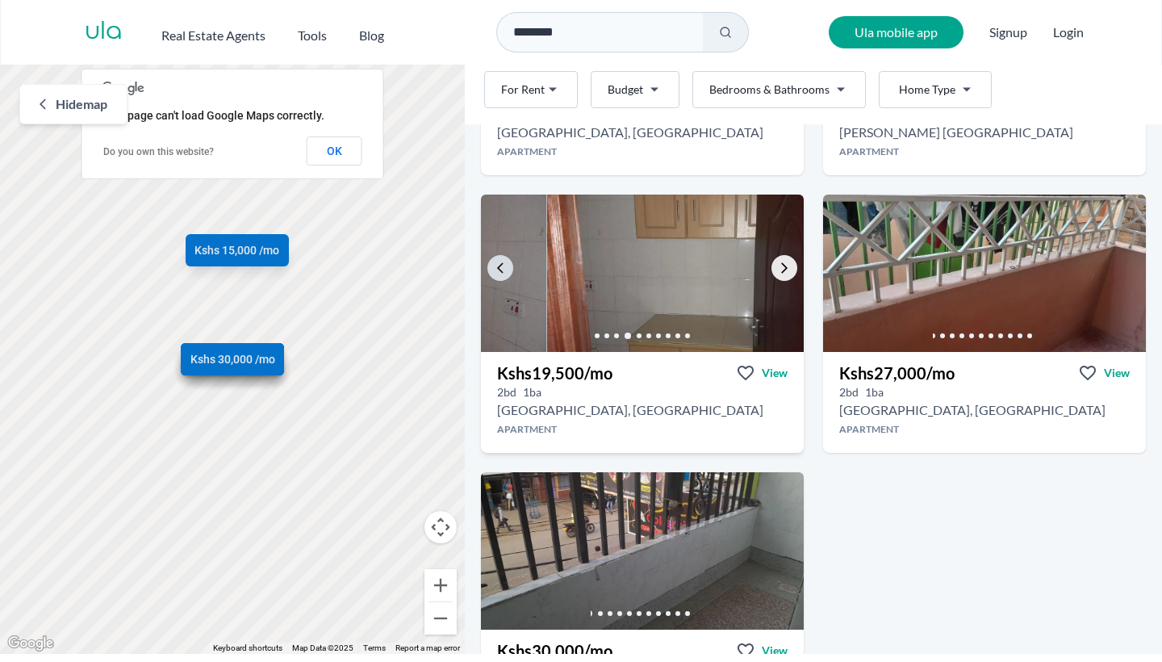
click at [792, 267] on link "Go to the next property image" at bounding box center [784, 268] width 26 height 26
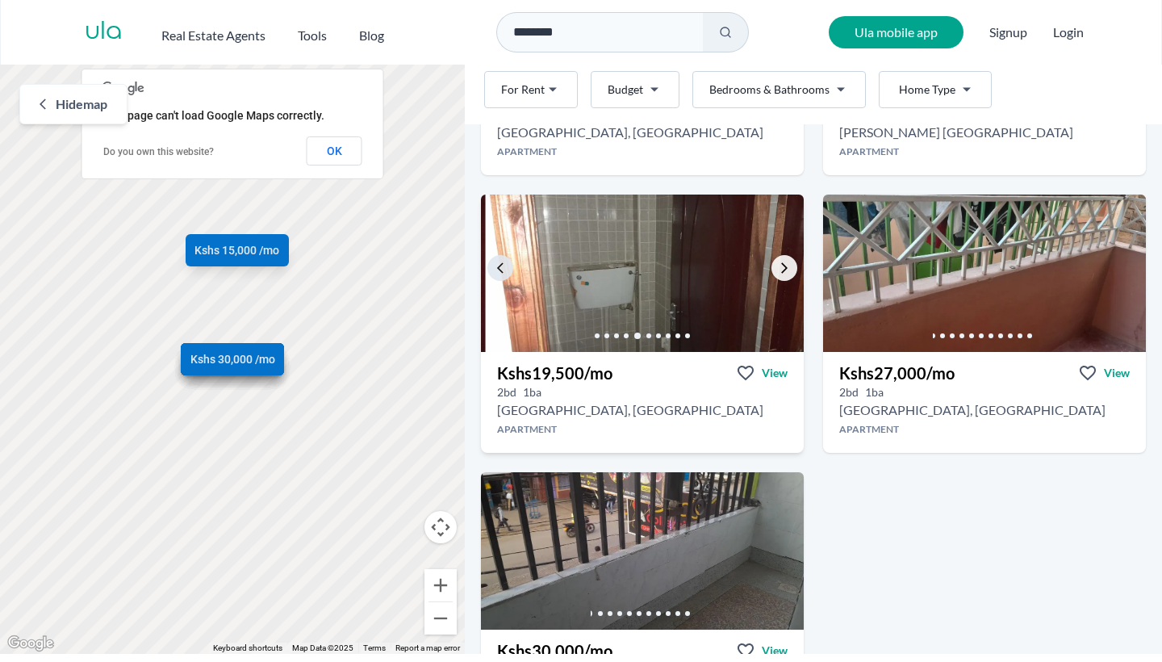
click at [792, 267] on link "Go to the next property image" at bounding box center [784, 268] width 26 height 26
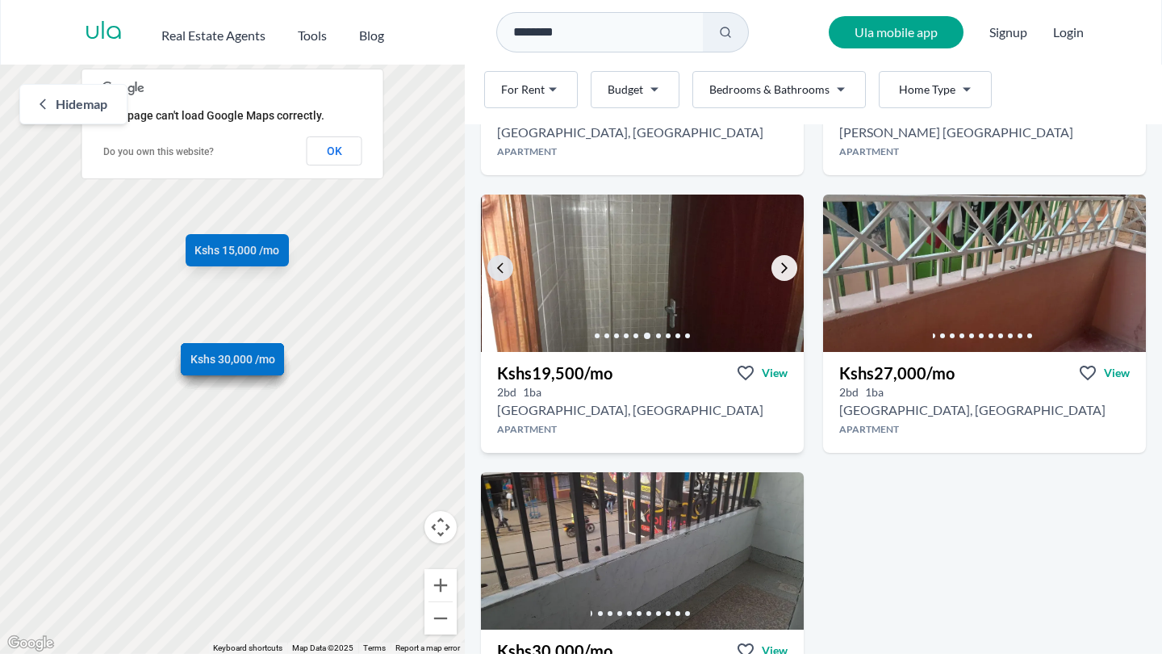
click at [792, 267] on link "Go to the next property image" at bounding box center [784, 268] width 26 height 26
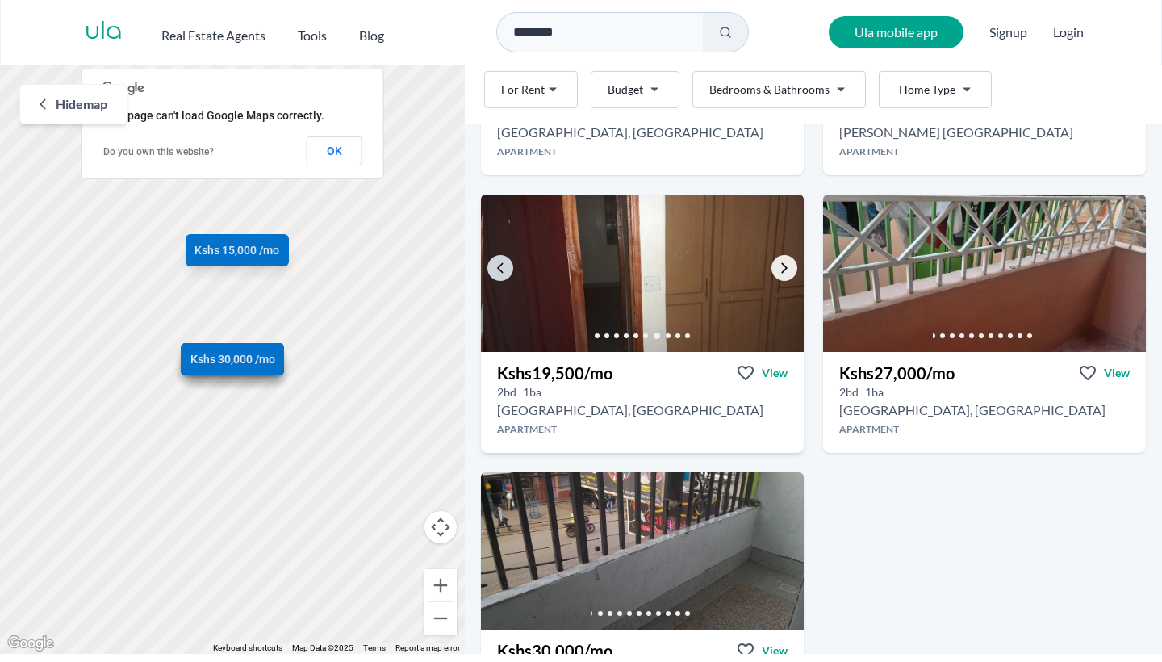
click at [792, 267] on link "Go to the next property image" at bounding box center [784, 268] width 26 height 26
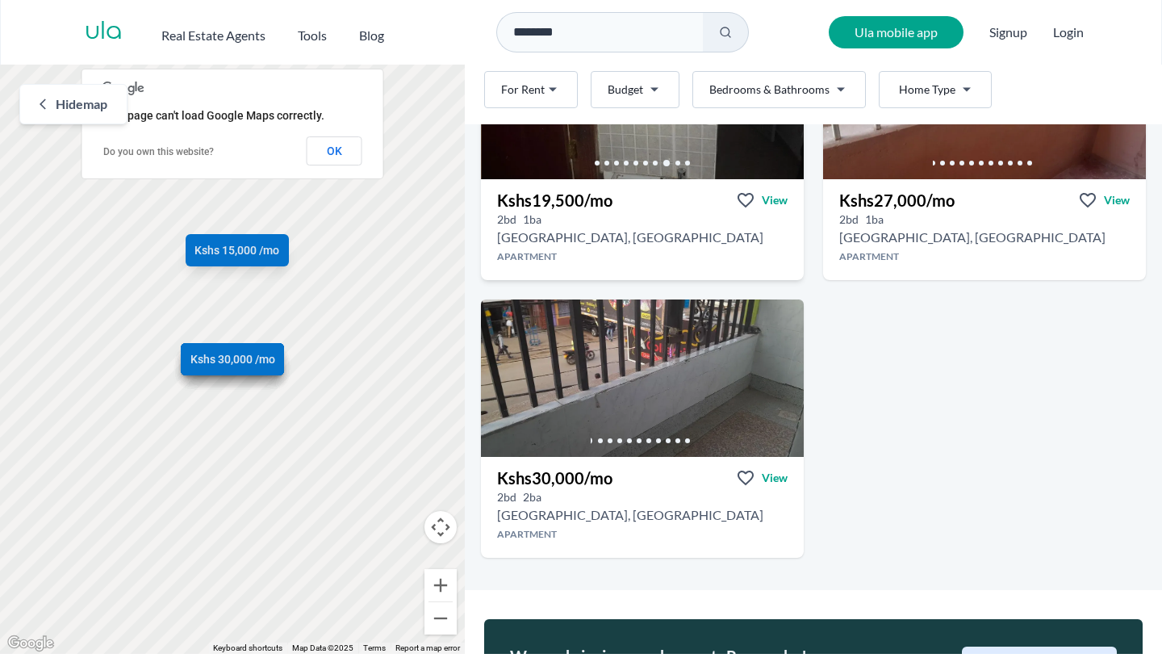
scroll to position [772, 0]
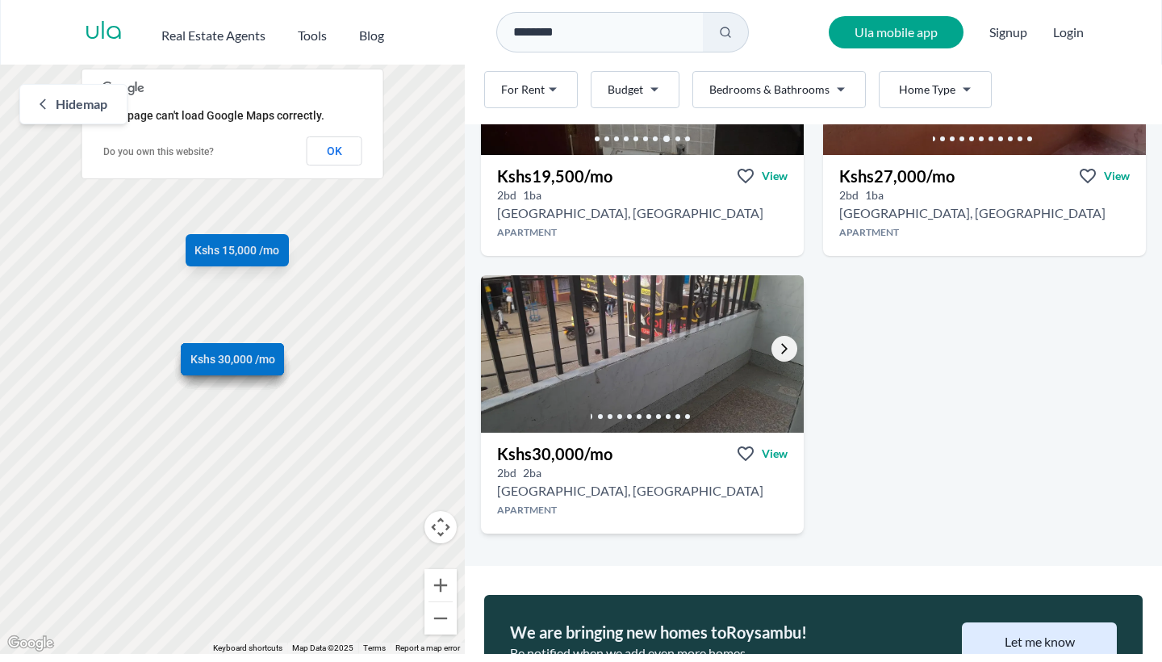
click at [775, 349] on link "Go to the next property image" at bounding box center [784, 349] width 26 height 26
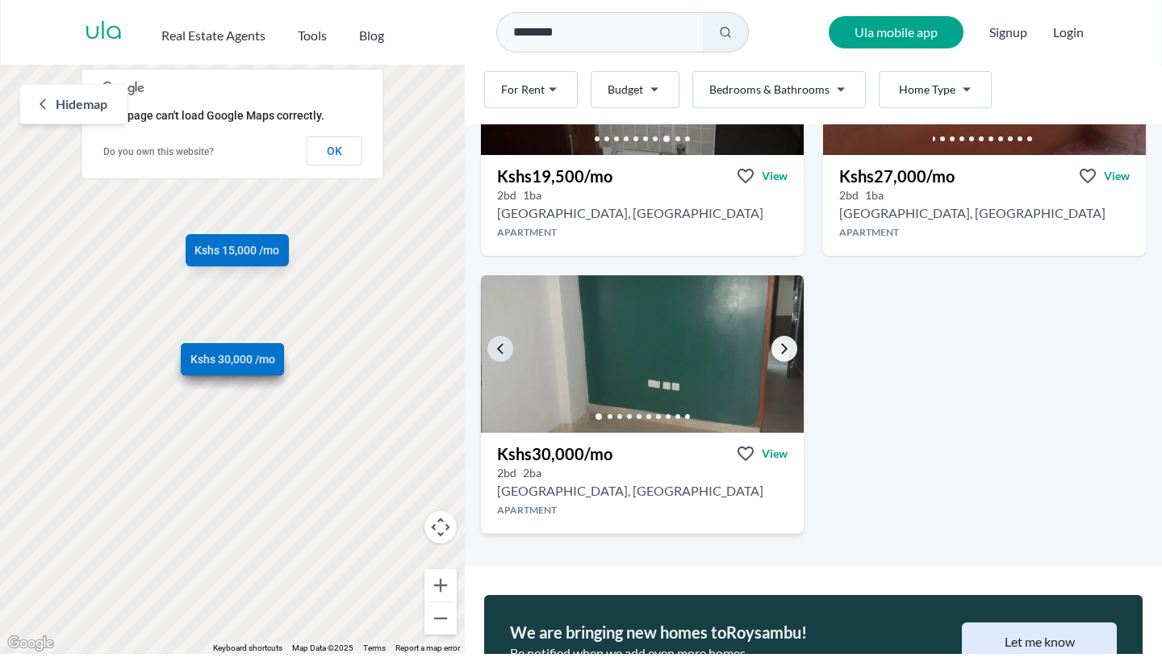
click at [775, 349] on link "Go to the next property image" at bounding box center [784, 349] width 26 height 26
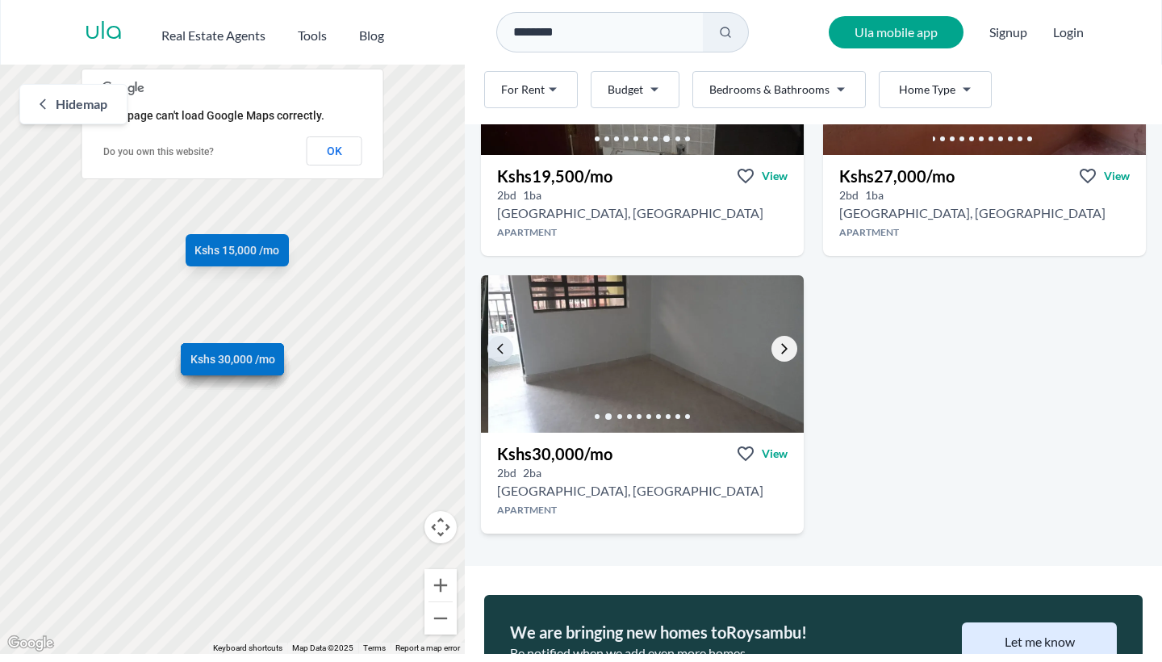
click at [775, 349] on link "Go to the next property image" at bounding box center [784, 349] width 26 height 26
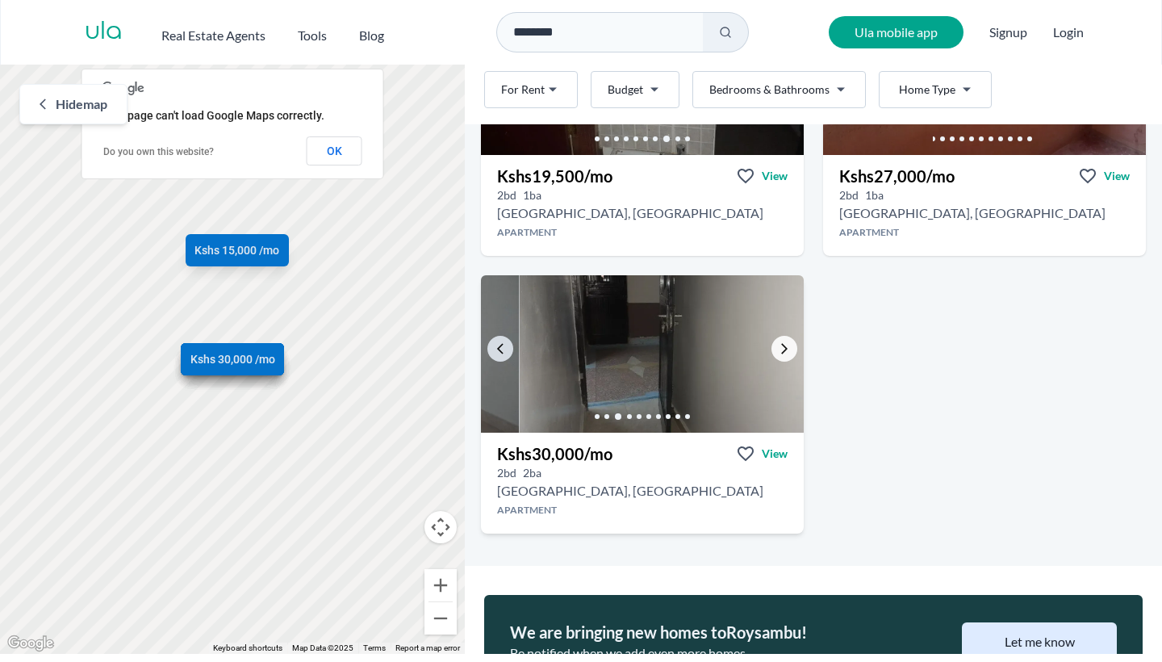
click at [775, 349] on link "Go to the next property image" at bounding box center [784, 349] width 26 height 26
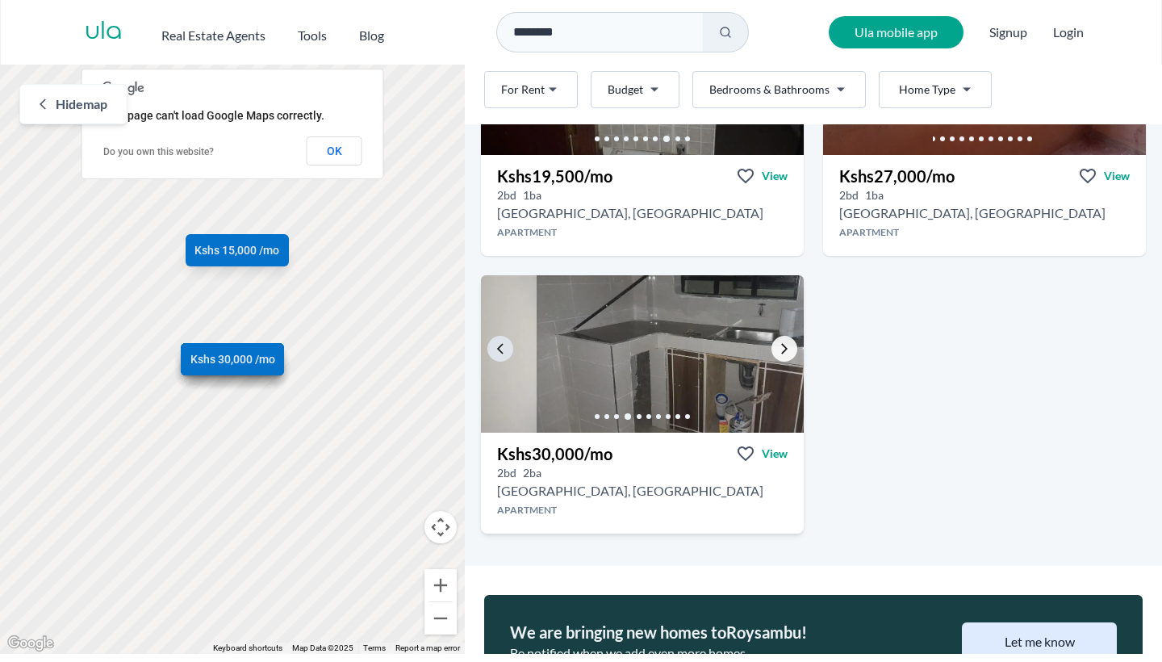
click at [775, 349] on link "Go to the next property image" at bounding box center [784, 349] width 26 height 26
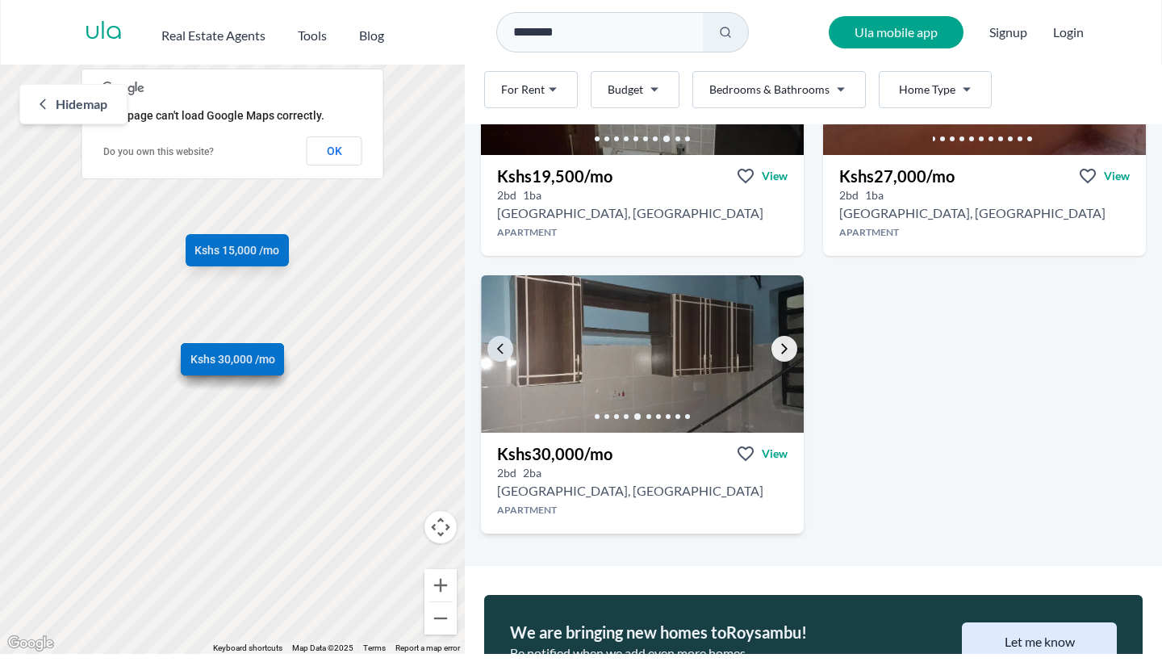
click at [775, 349] on link "Go to the next property image" at bounding box center [784, 349] width 26 height 26
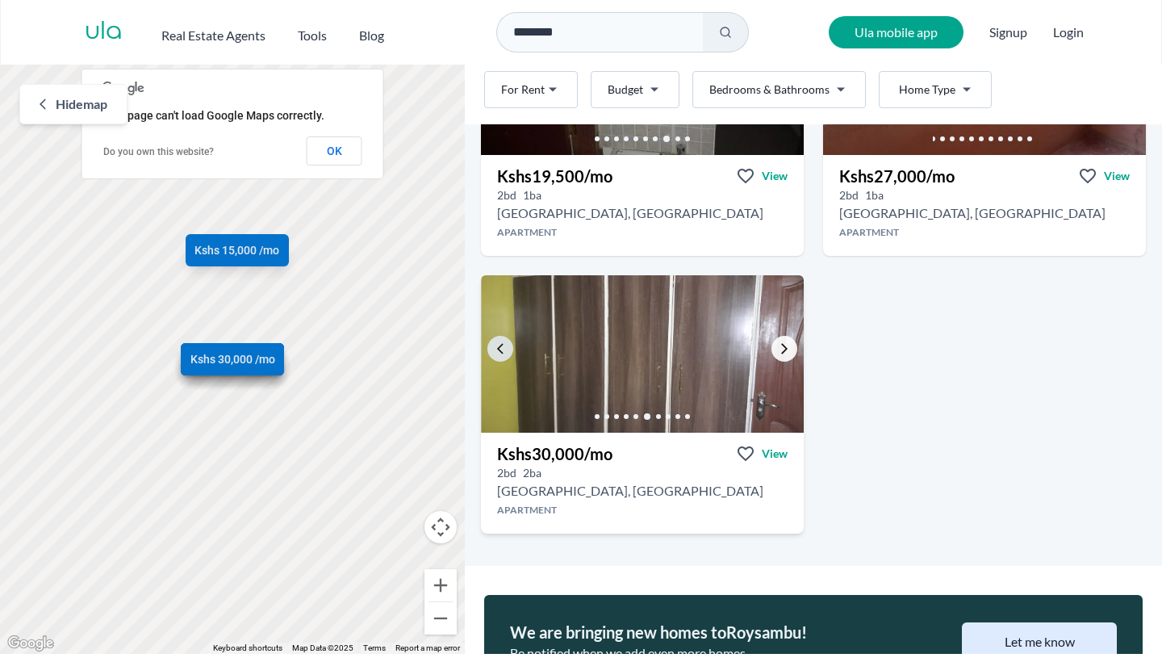
click at [775, 349] on link "Go to the next property image" at bounding box center [784, 349] width 26 height 26
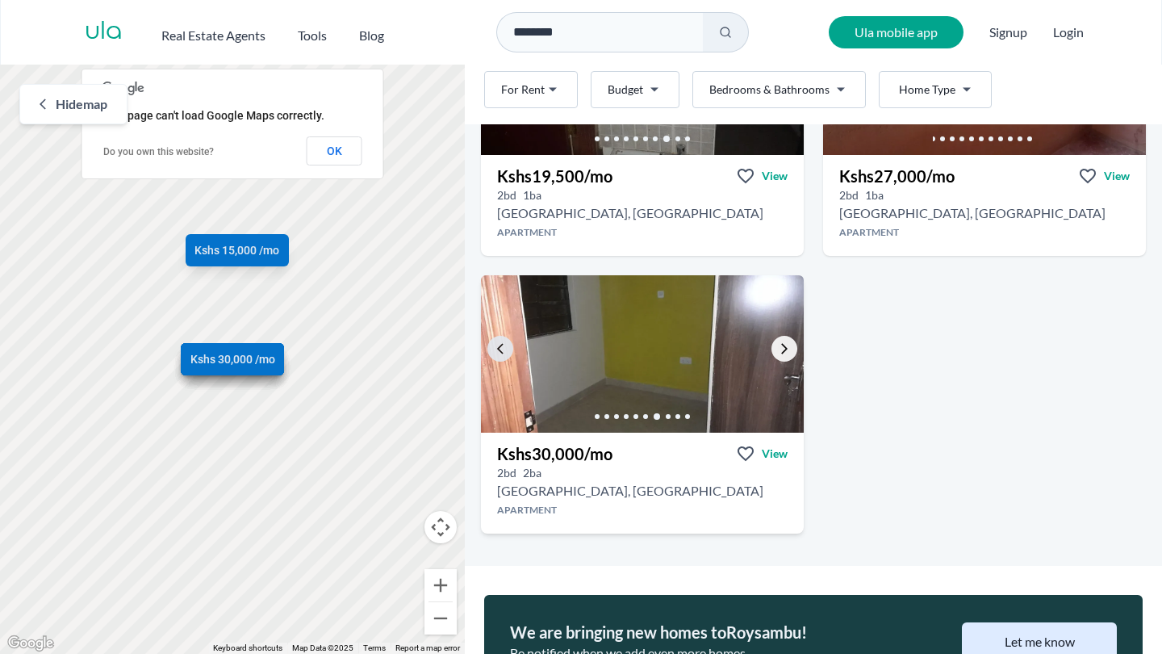
click at [775, 349] on link "Go to the next property image" at bounding box center [784, 349] width 26 height 26
